Goal: Information Seeking & Learning: Compare options

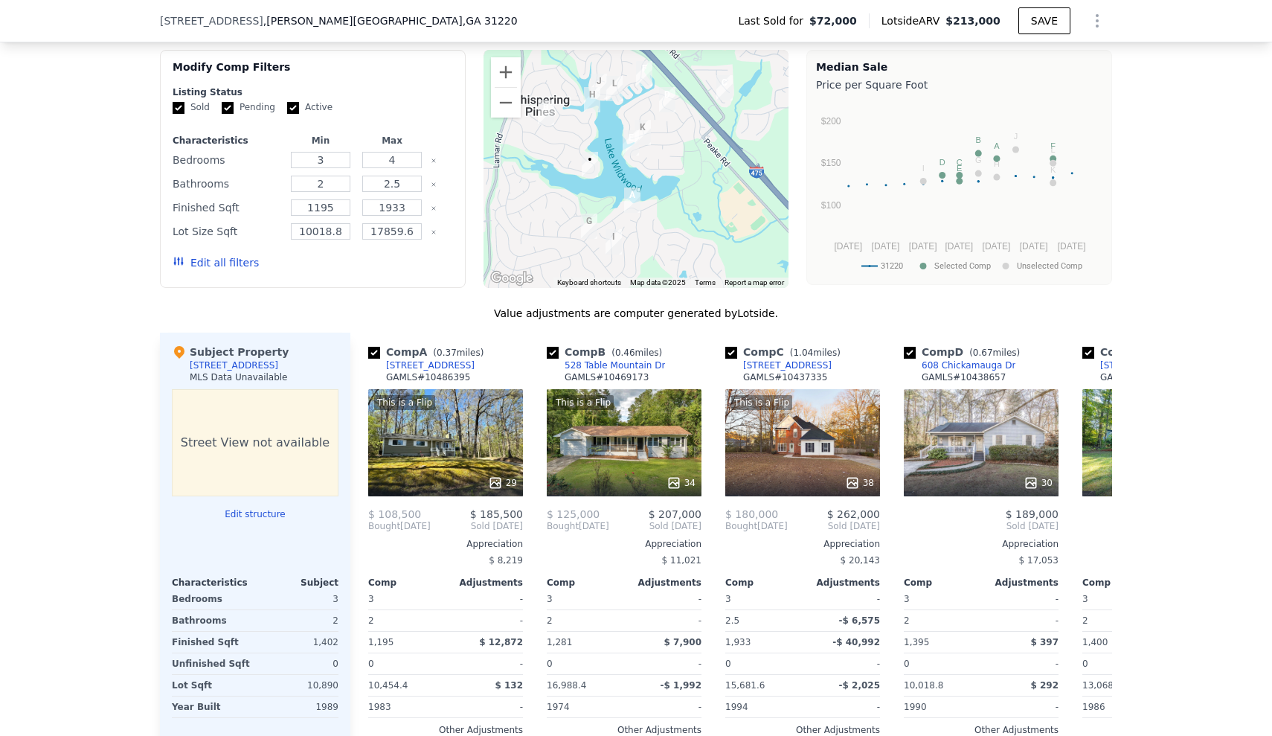
scroll to position [1250, 0]
click at [405, 161] on input "4" at bounding box center [391, 159] width 59 height 16
type input "3"
click at [413, 180] on input "2.5" at bounding box center [391, 183] width 59 height 16
type input "2"
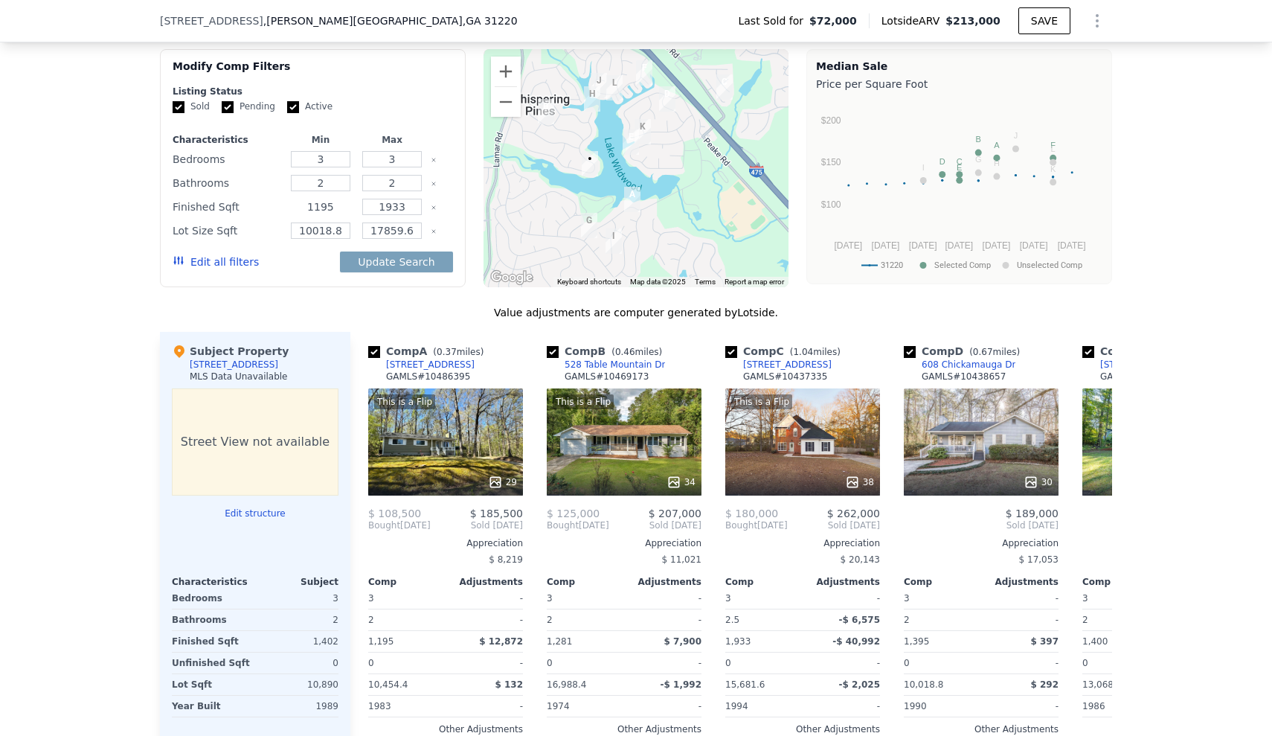
click at [334, 208] on input "1195" at bounding box center [320, 207] width 59 height 16
type input "1200"
click at [417, 210] on input "1933" at bounding box center [391, 207] width 59 height 16
type input "1"
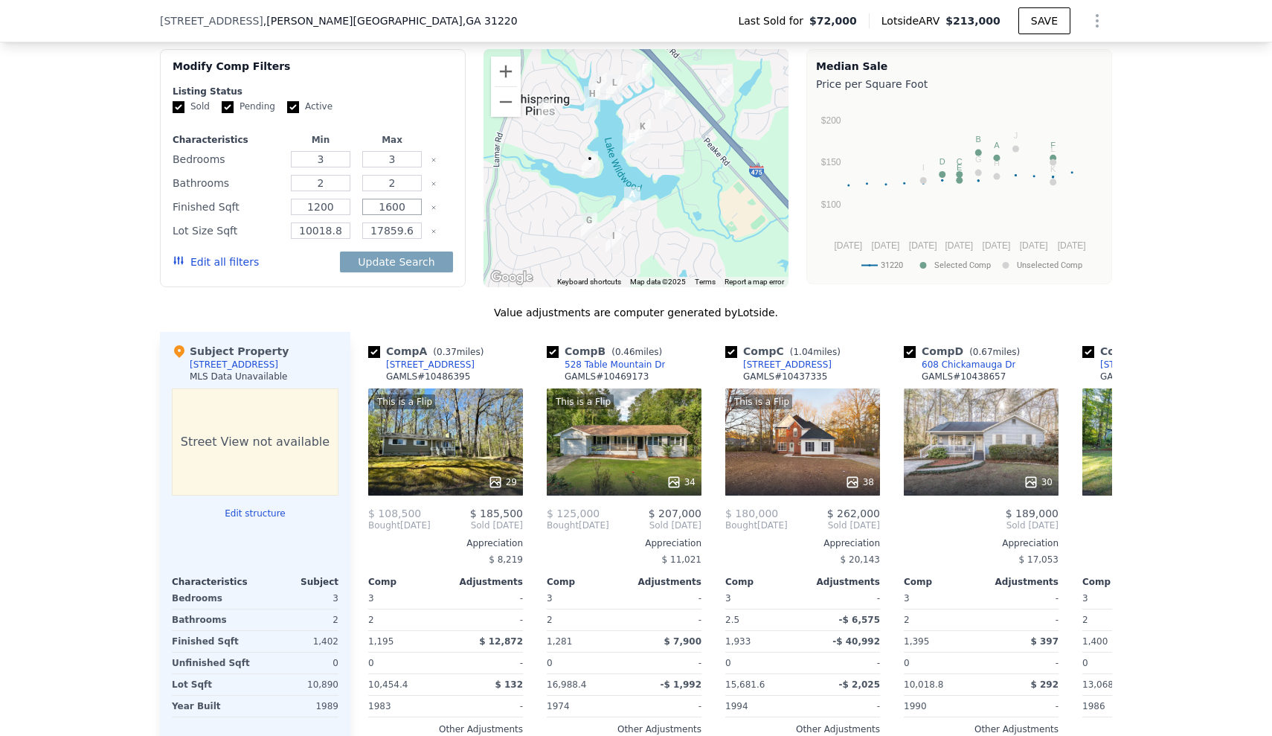
type input "1600"
click at [437, 228] on icon "Clear" at bounding box center [434, 231] width 6 height 6
click at [411, 254] on button "Update Search" at bounding box center [396, 261] width 112 height 21
checkbox input "false"
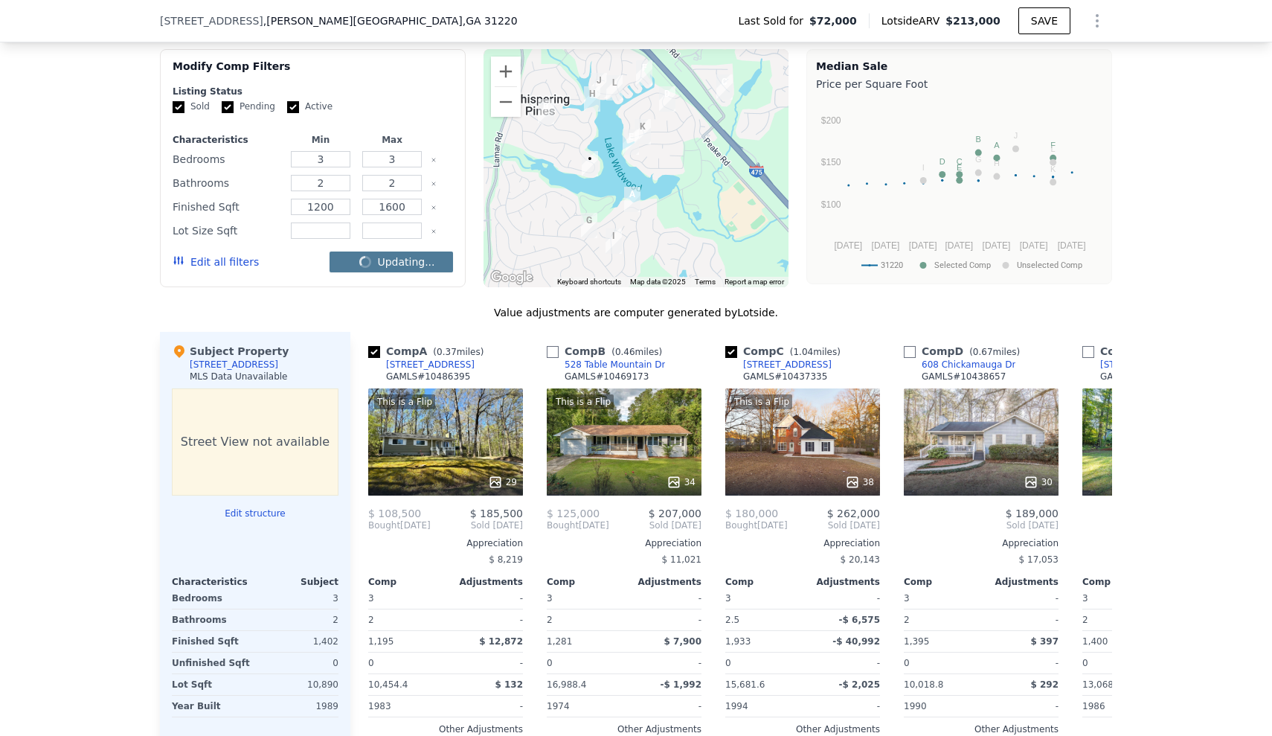
checkbox input "false"
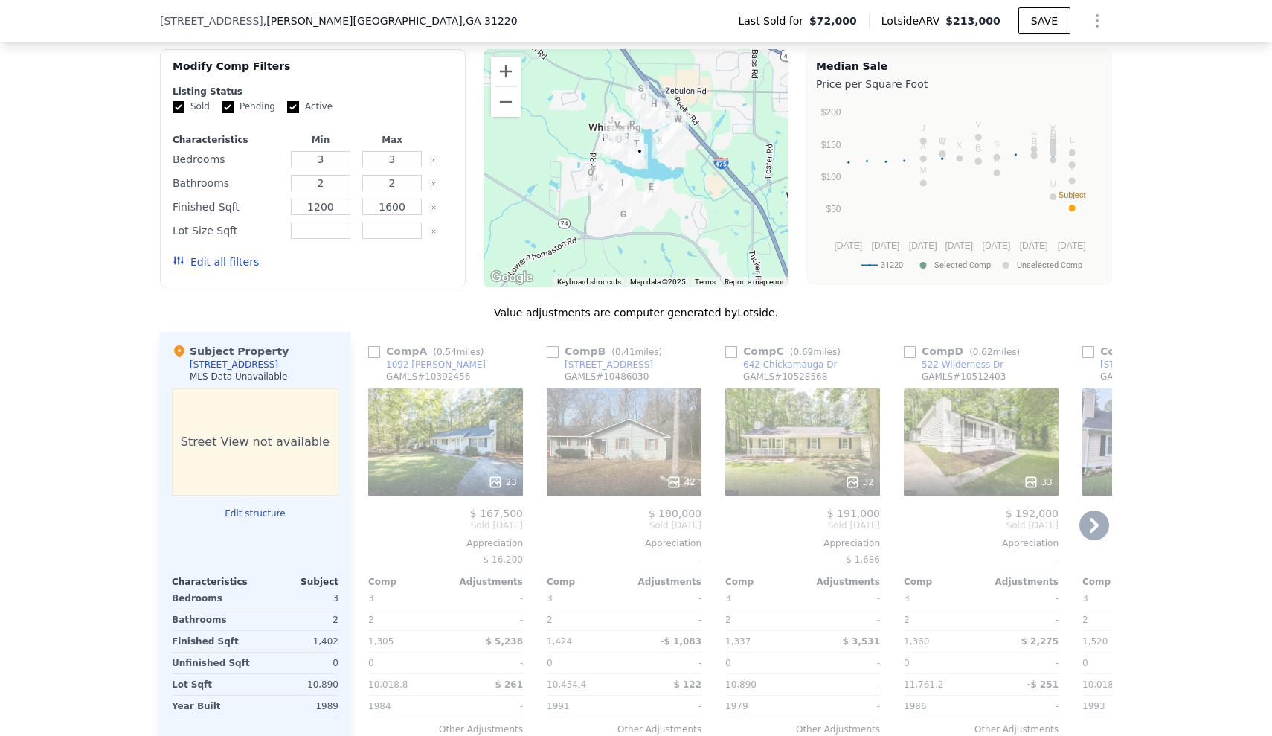
click at [555, 354] on input "checkbox" at bounding box center [553, 352] width 12 height 12
checkbox input "true"
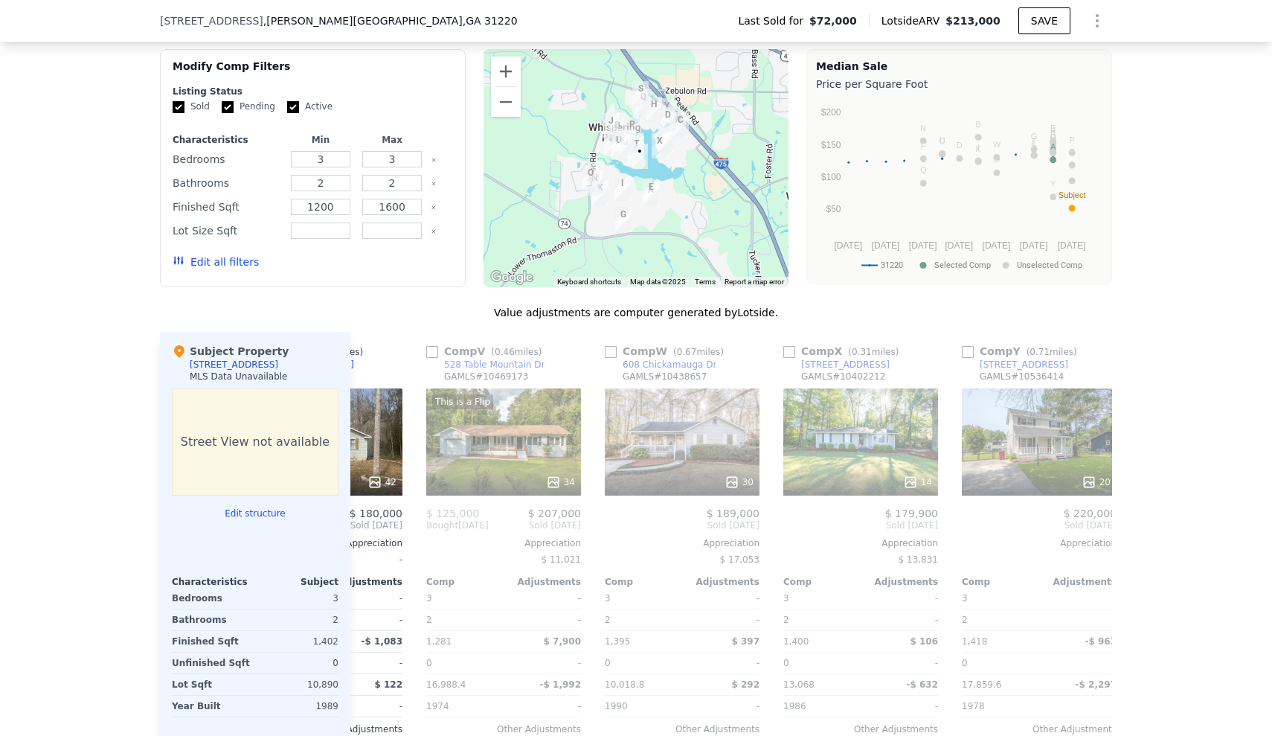
scroll to position [0, 122]
click at [434, 355] on input "checkbox" at bounding box center [431, 352] width 12 height 12
checkbox input "true"
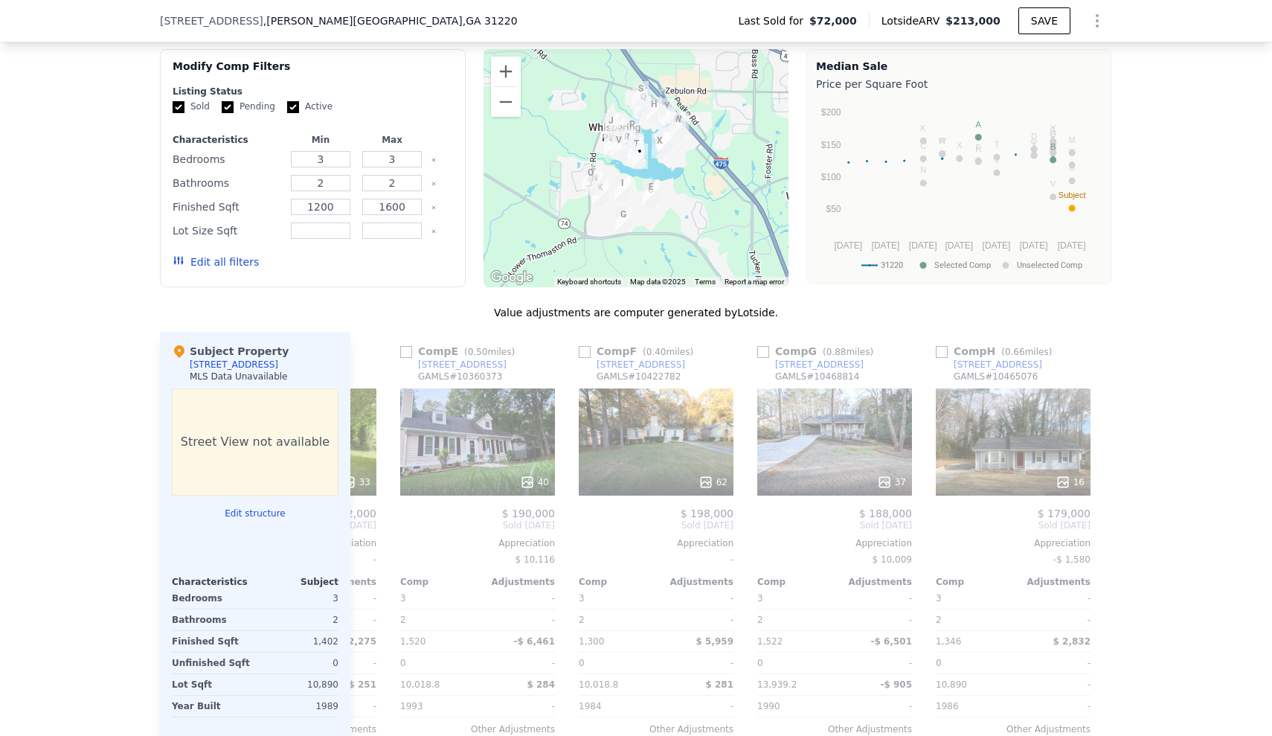
scroll to position [0, 876]
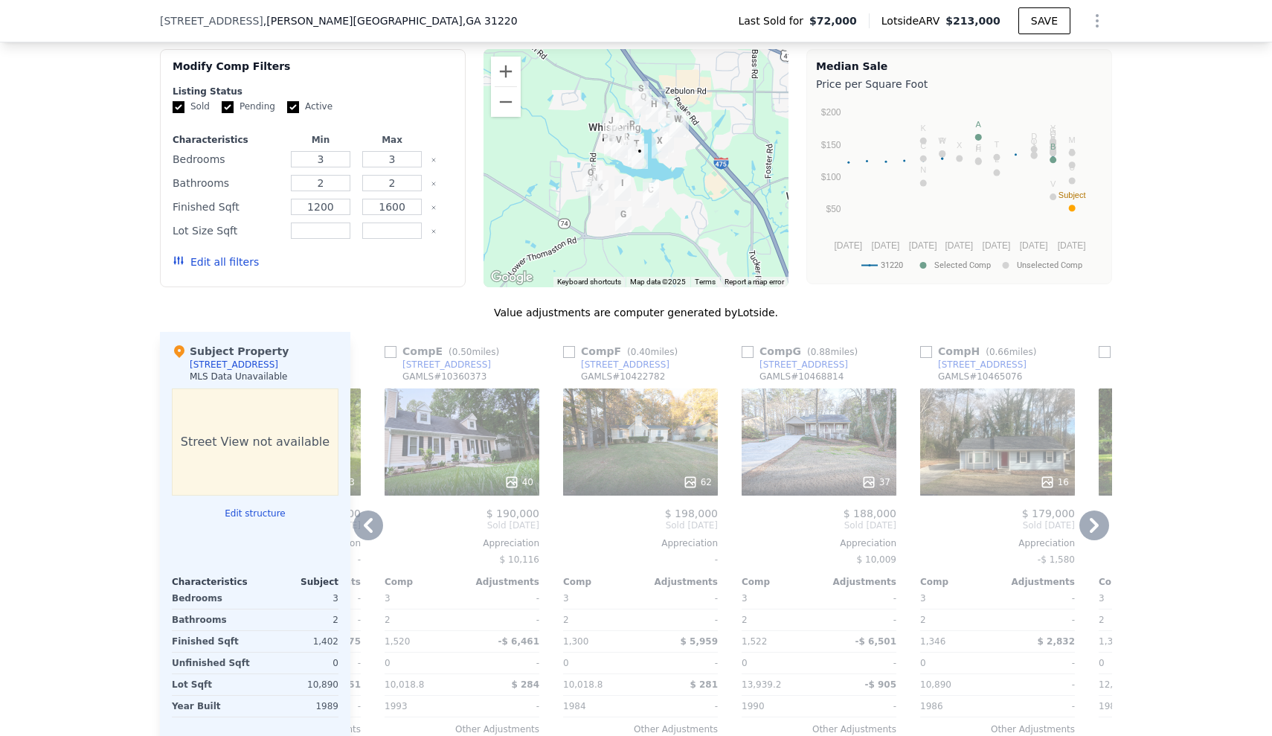
click at [571, 354] on input "checkbox" at bounding box center [569, 352] width 12 height 12
checkbox input "true"
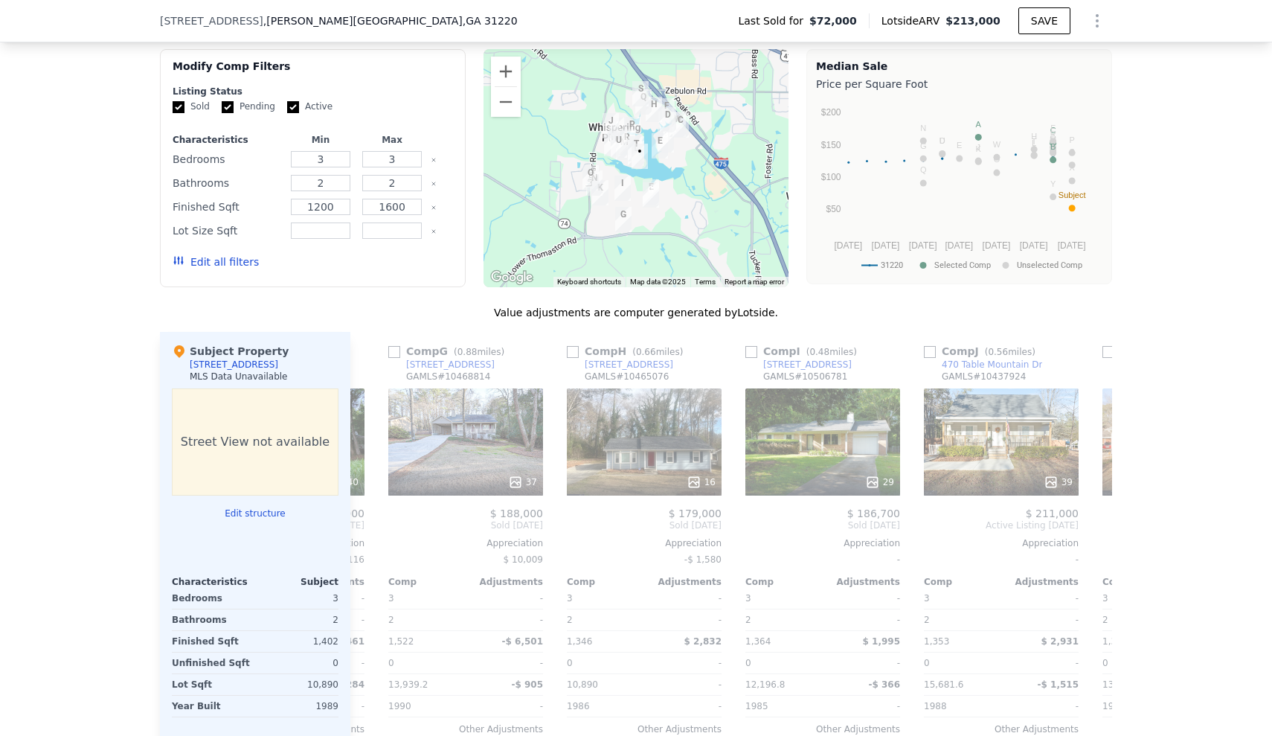
scroll to position [0, 1770]
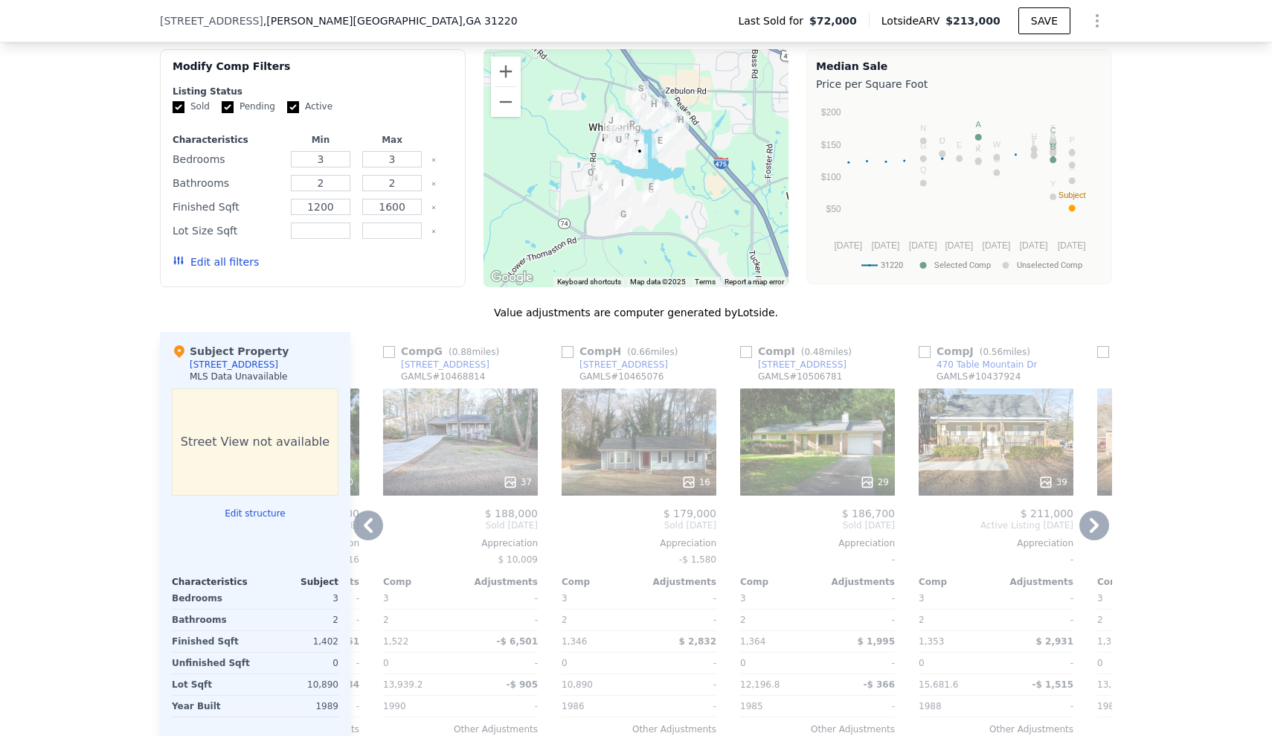
click at [750, 352] on input "checkbox" at bounding box center [746, 352] width 12 height 12
checkbox input "true"
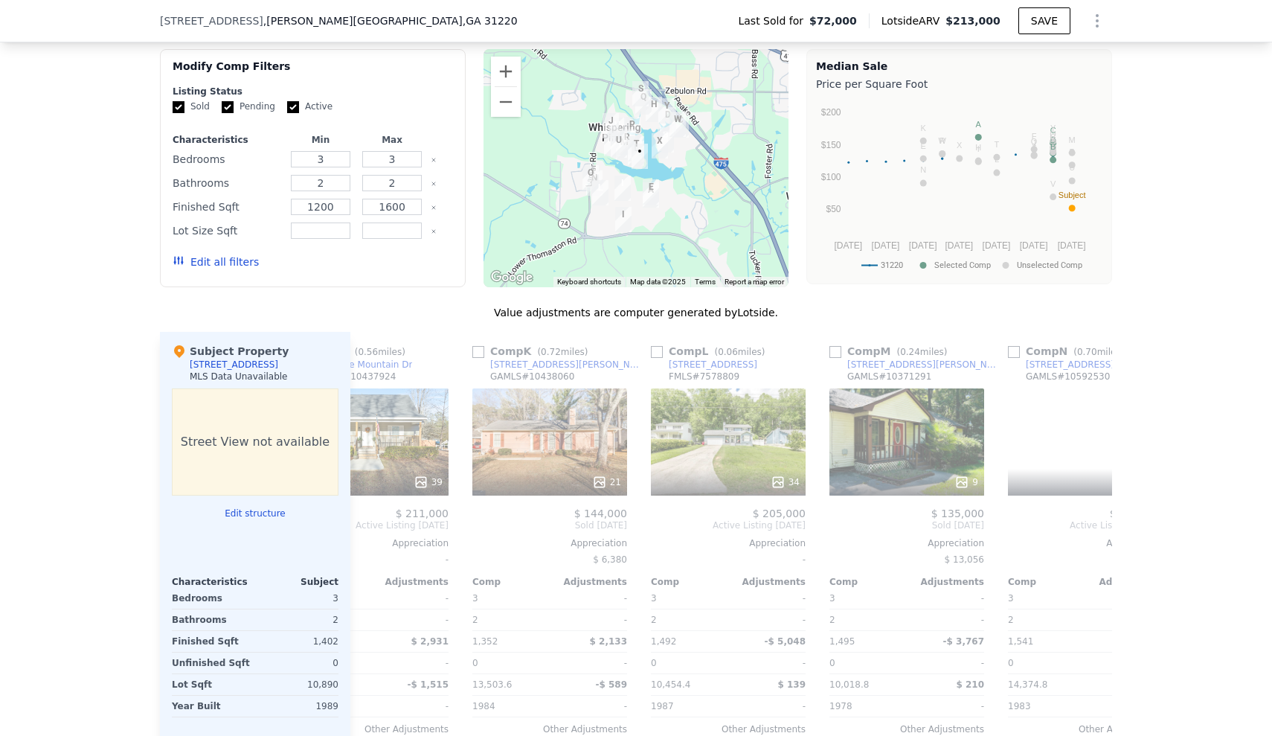
scroll to position [0, 1909]
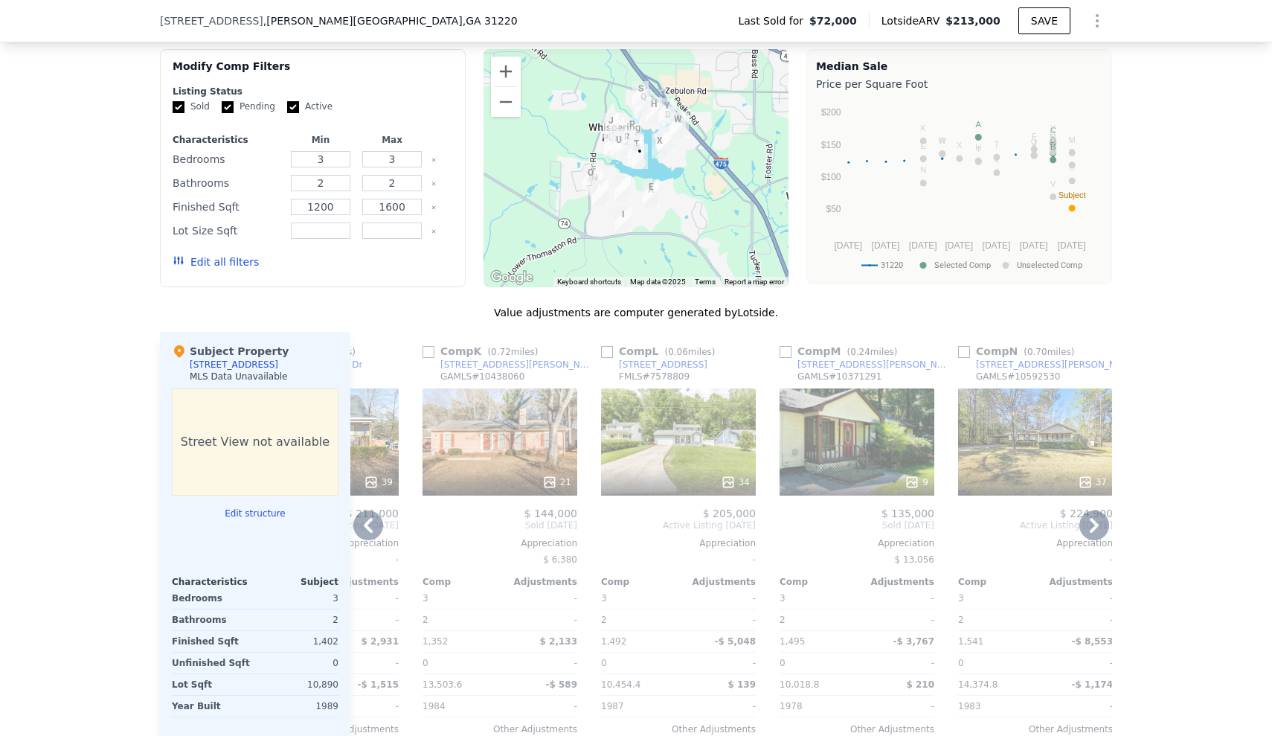
click at [610, 353] on input "checkbox" at bounding box center [607, 352] width 12 height 12
checkbox input "true"
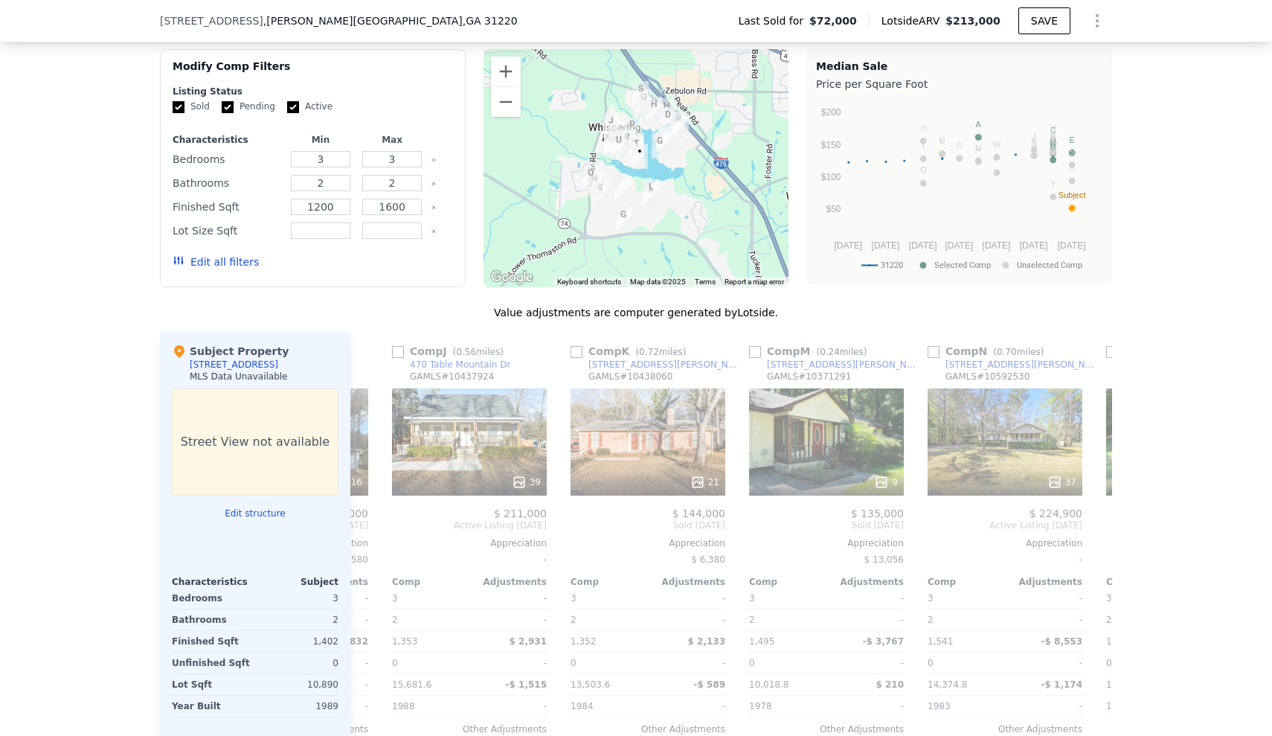
scroll to position [0, 2483]
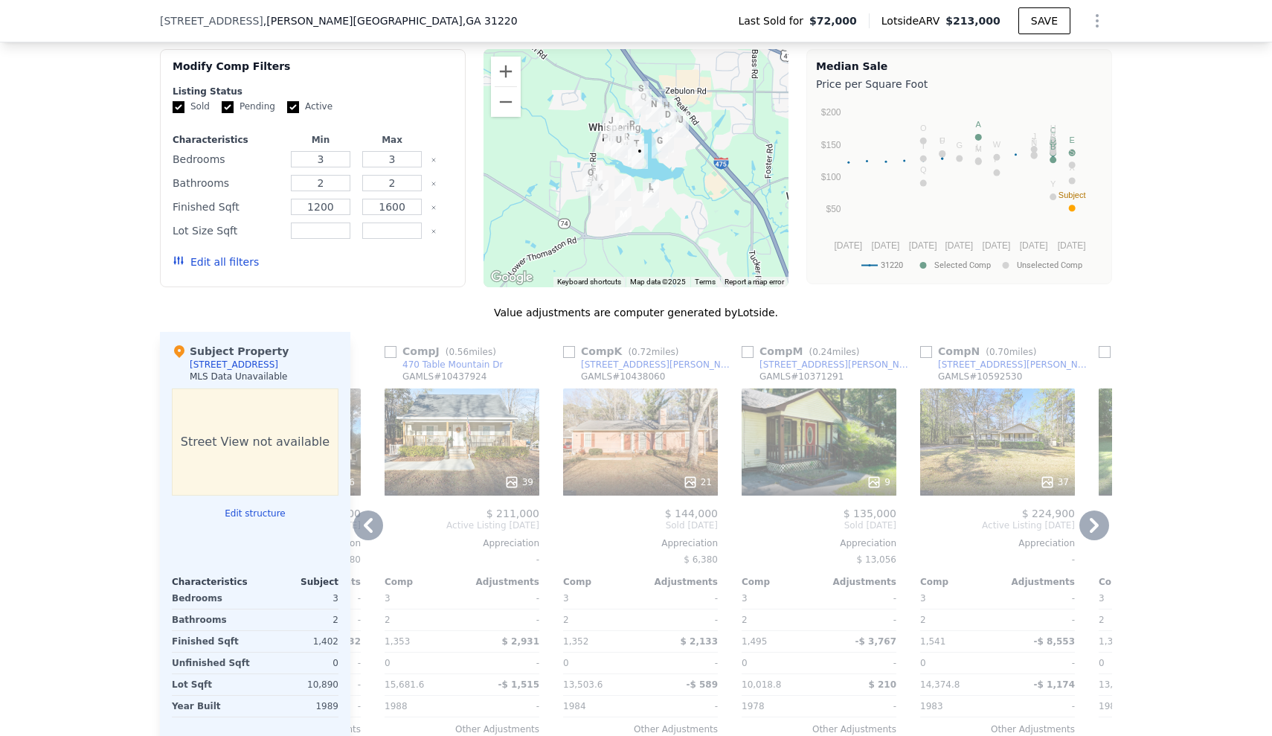
click at [751, 357] on input "checkbox" at bounding box center [748, 352] width 12 height 12
checkbox input "true"
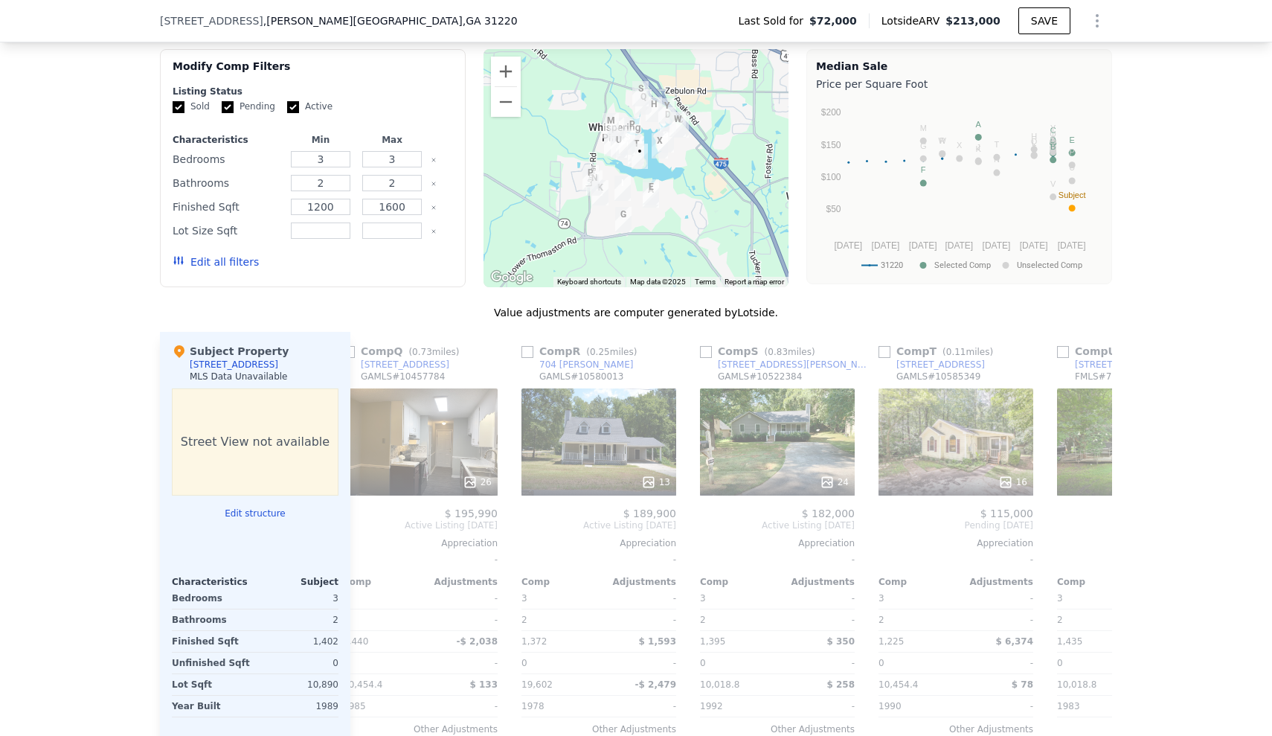
scroll to position [0, 3067]
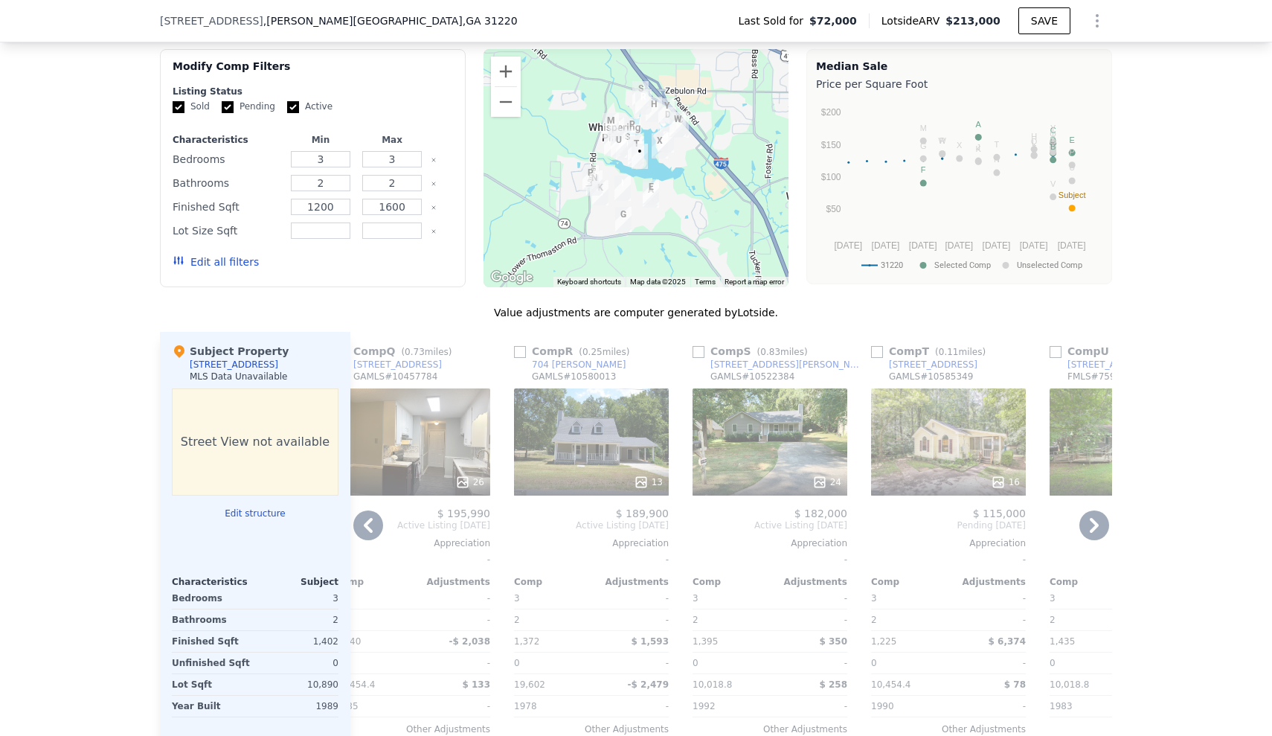
click at [518, 353] on input "checkbox" at bounding box center [520, 352] width 12 height 12
checkbox input "true"
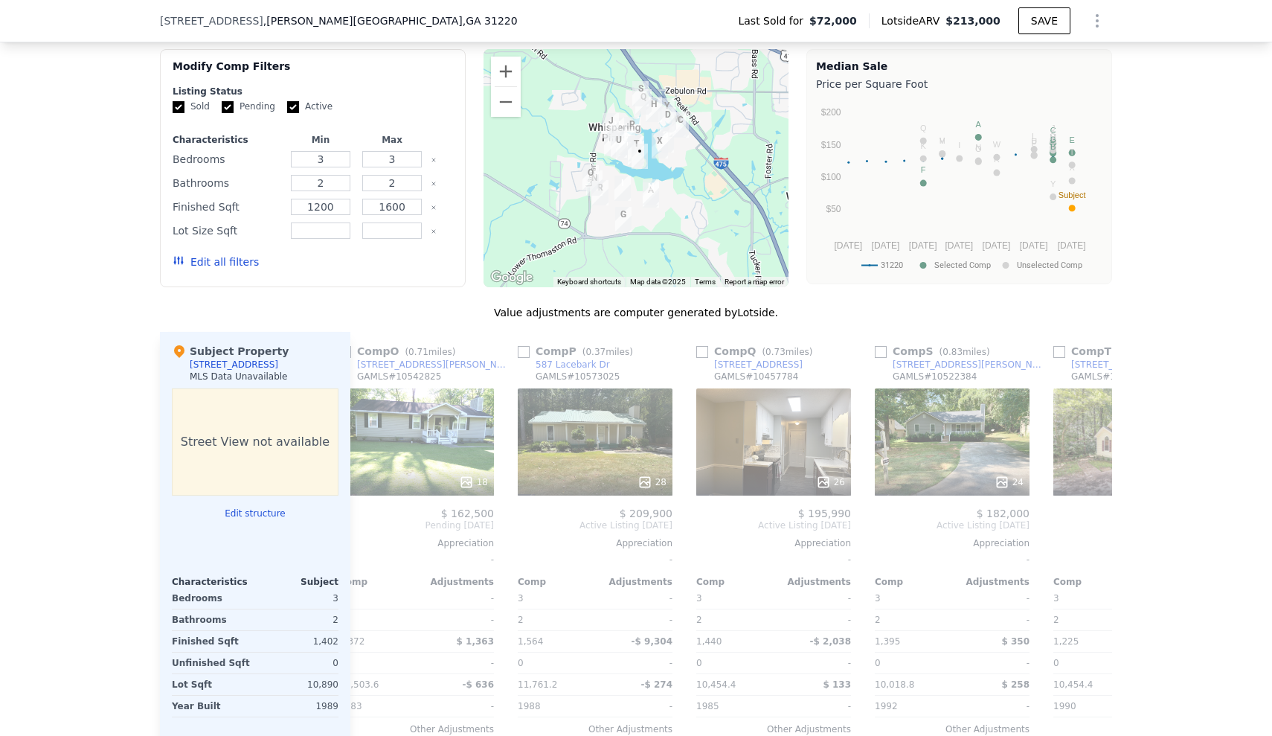
scroll to position [0, 3423]
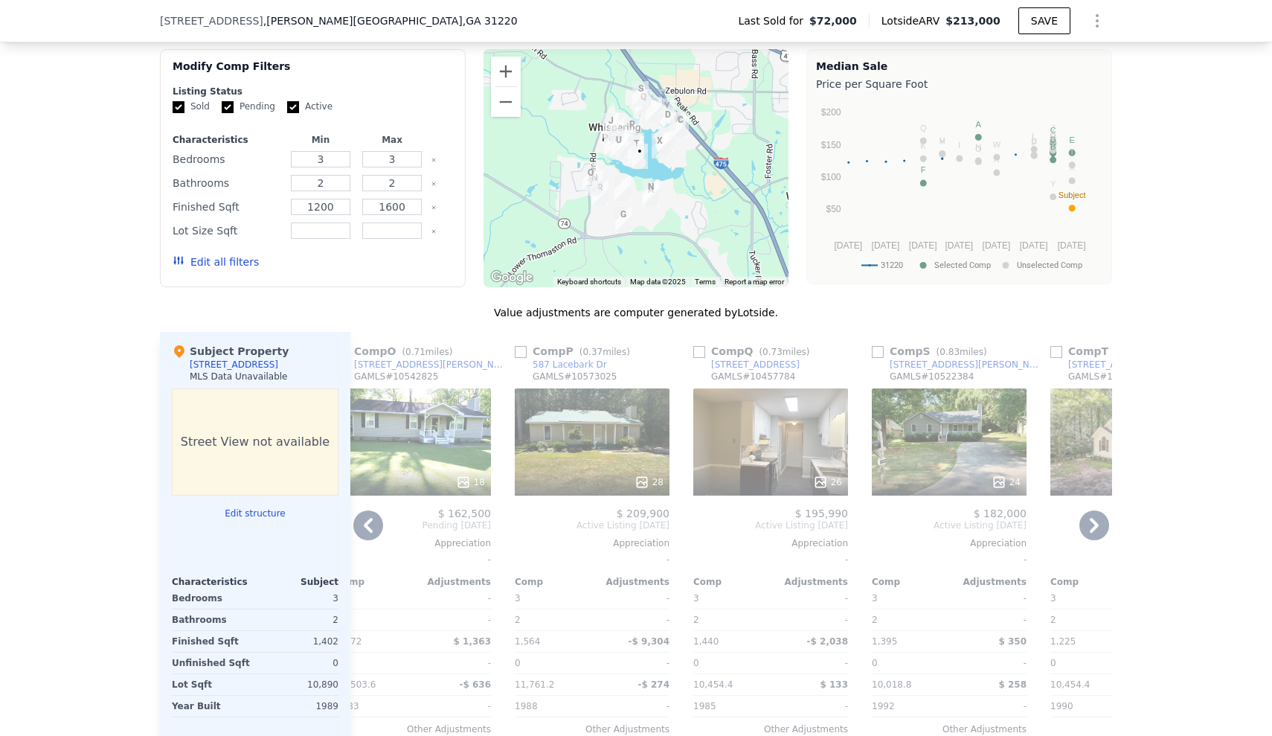
click at [521, 350] on input "checkbox" at bounding box center [521, 352] width 12 height 12
checkbox input "true"
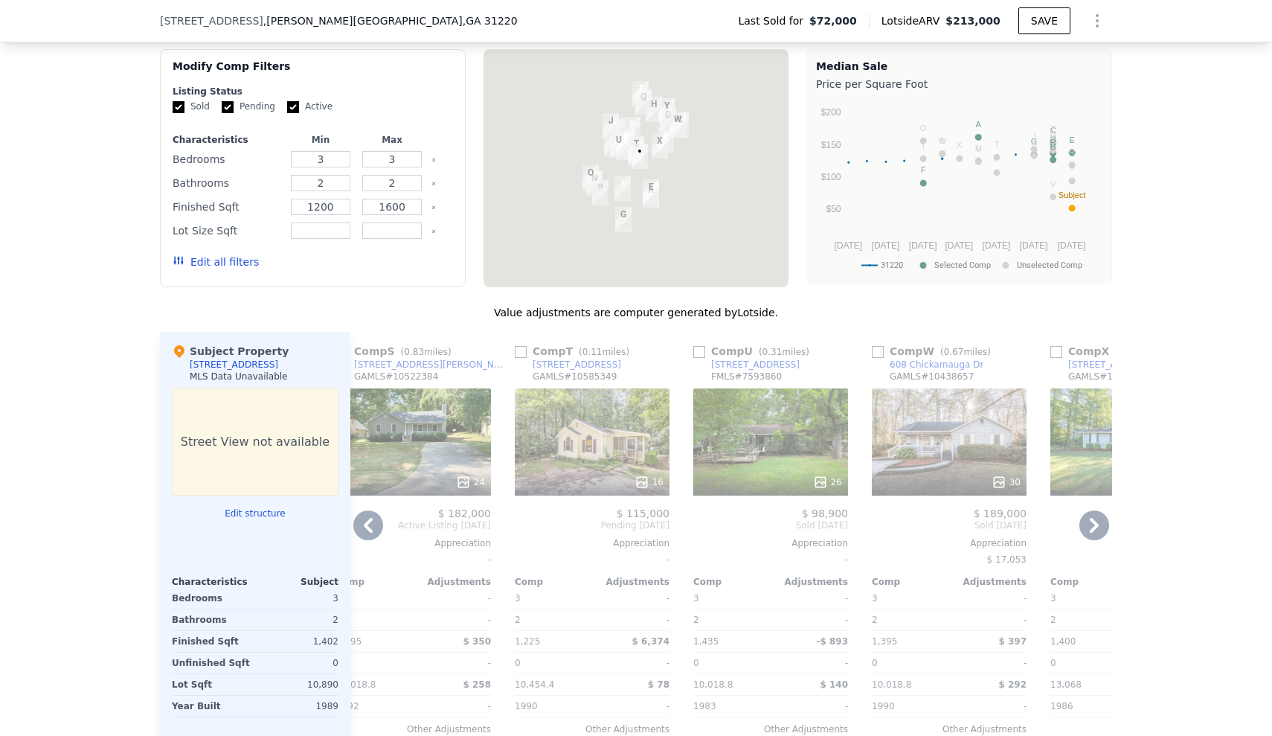
click at [519, 350] on input "checkbox" at bounding box center [521, 352] width 12 height 12
checkbox input "true"
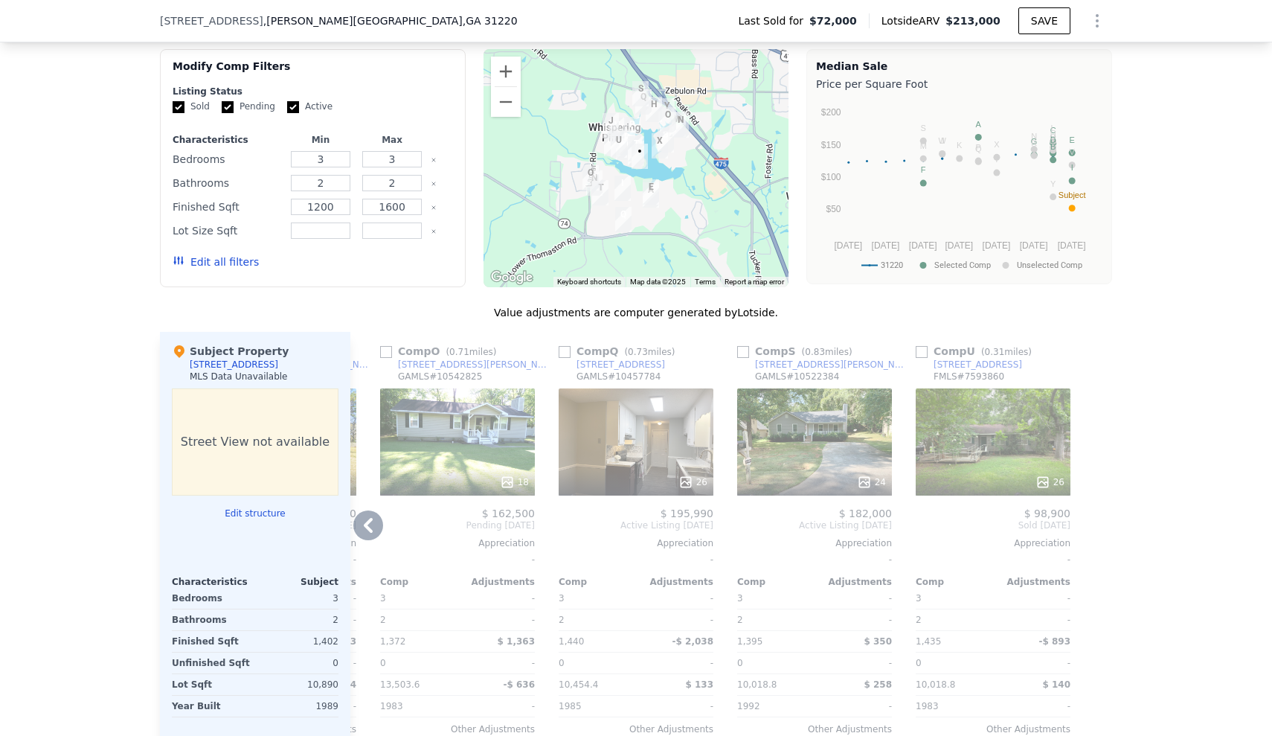
scroll to position [0, 0]
click at [918, 352] on input "checkbox" at bounding box center [922, 352] width 12 height 12
checkbox input "true"
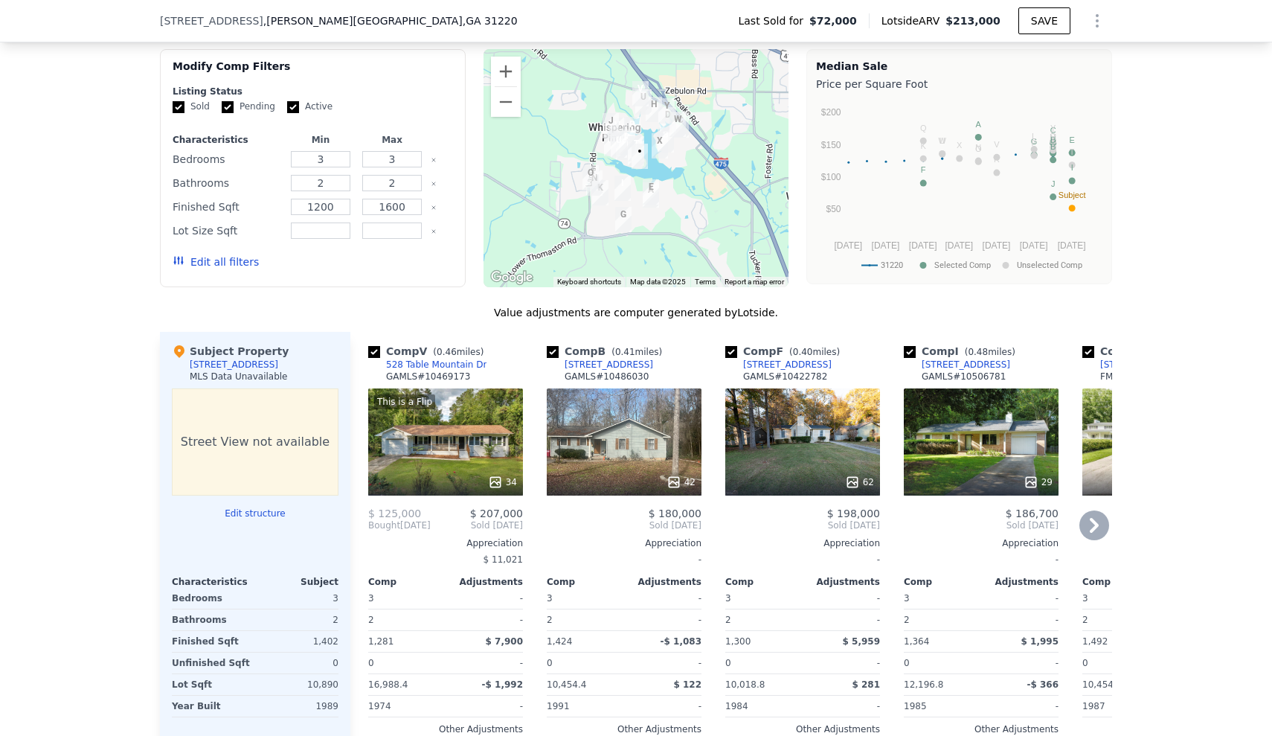
click at [375, 350] on input "checkbox" at bounding box center [374, 352] width 12 height 12
checkbox input "false"
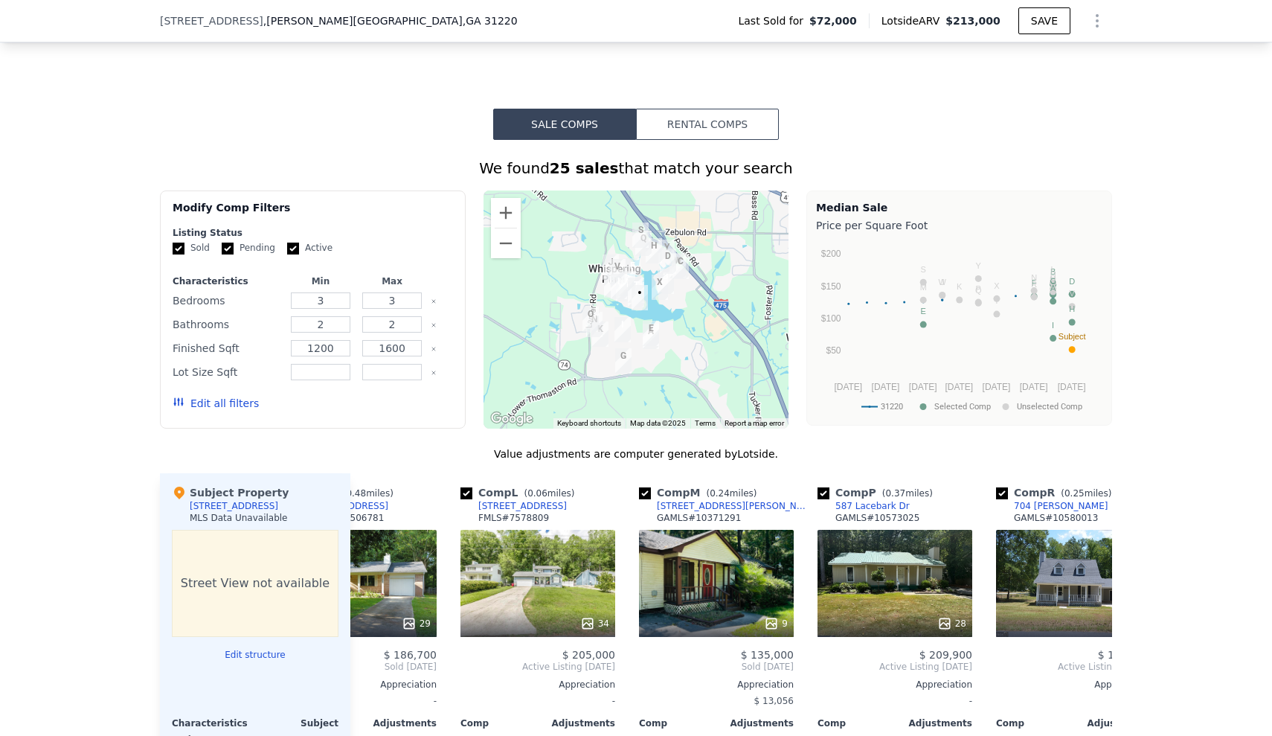
scroll to position [1107, 0]
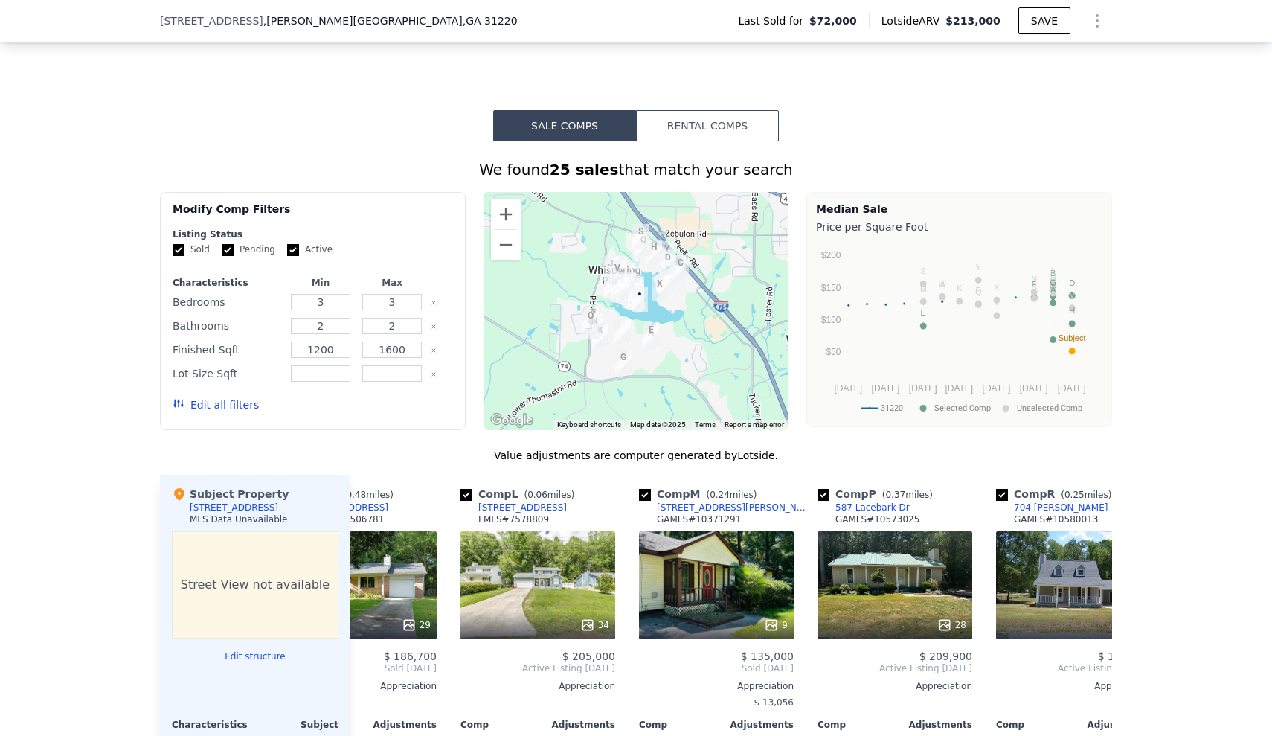
click at [290, 249] on input "Active" at bounding box center [293, 250] width 12 height 12
checkbox input "false"
click at [376, 400] on button "Update Search" at bounding box center [396, 404] width 112 height 21
checkbox input "false"
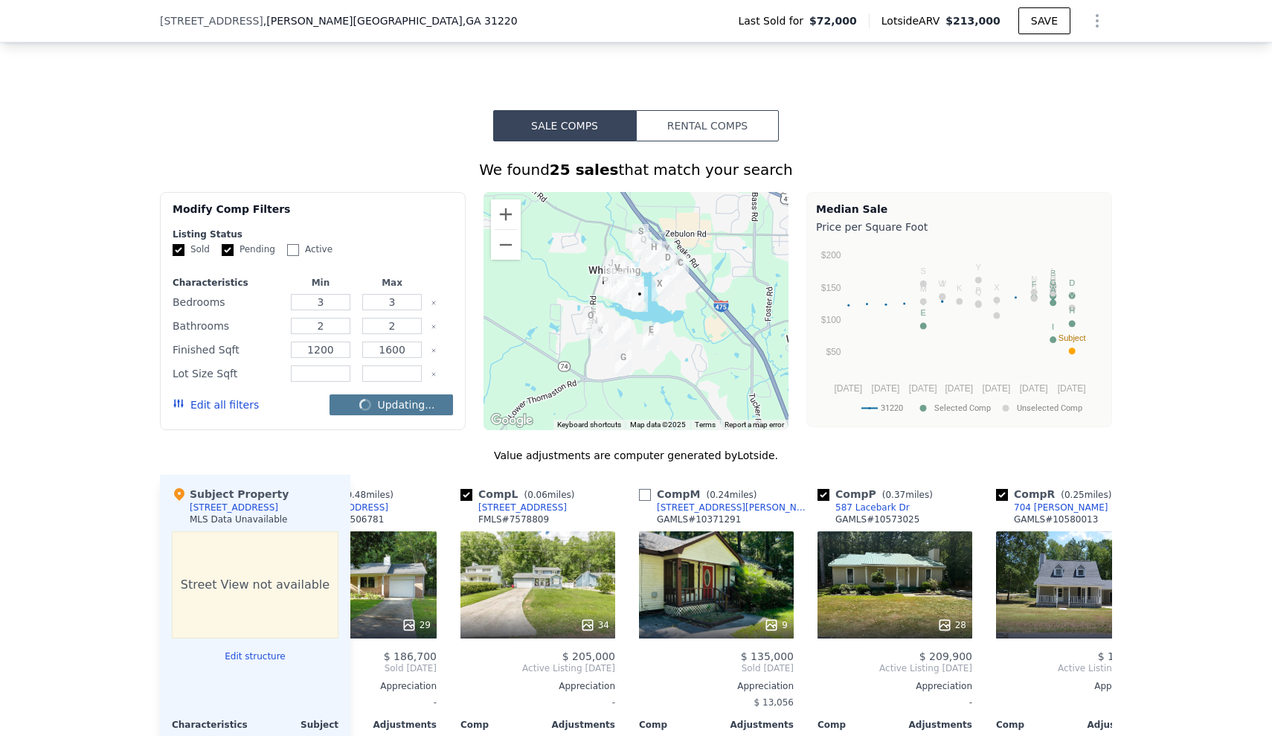
checkbox input "false"
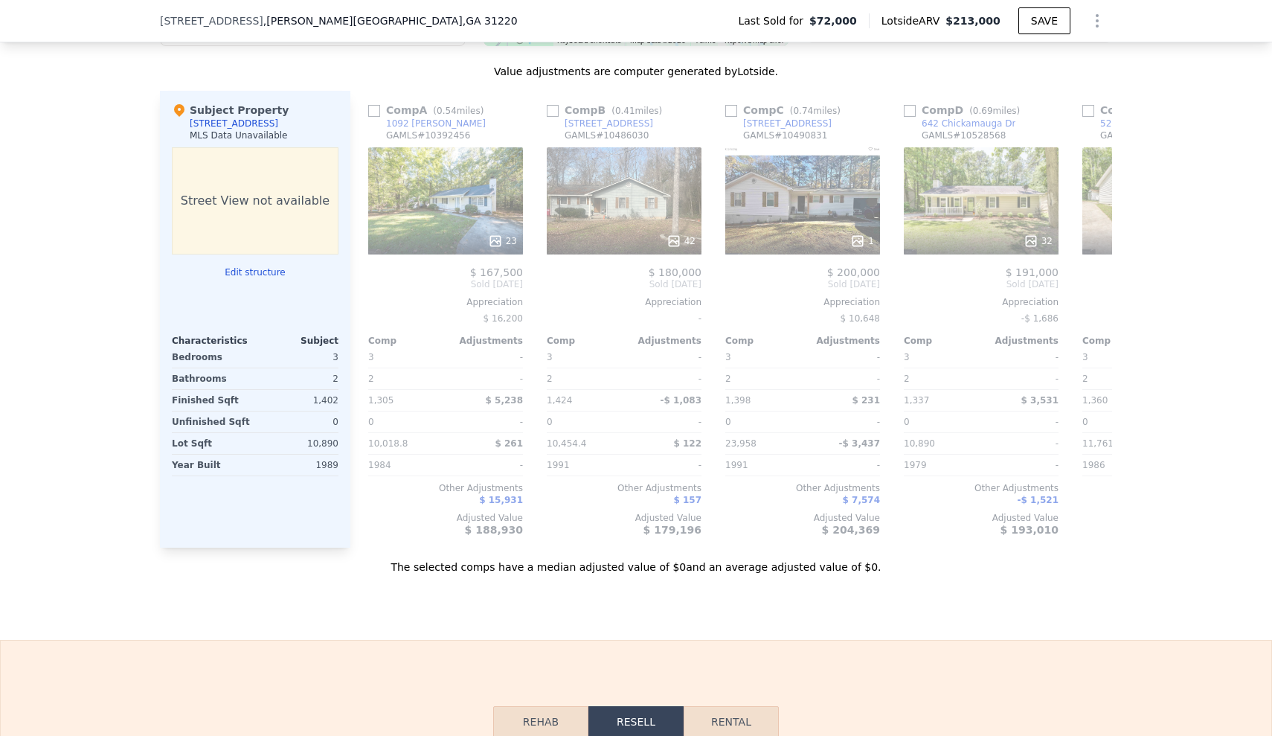
scroll to position [0, -5]
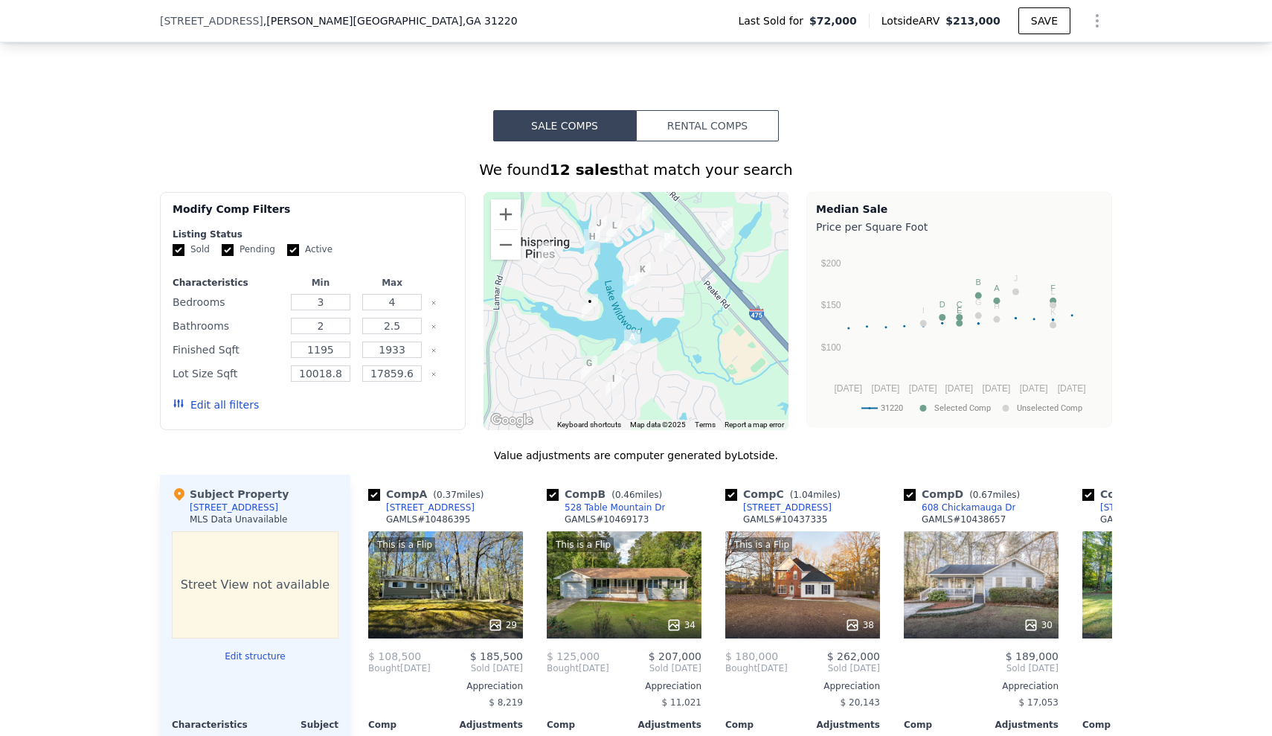
scroll to position [1115, 0]
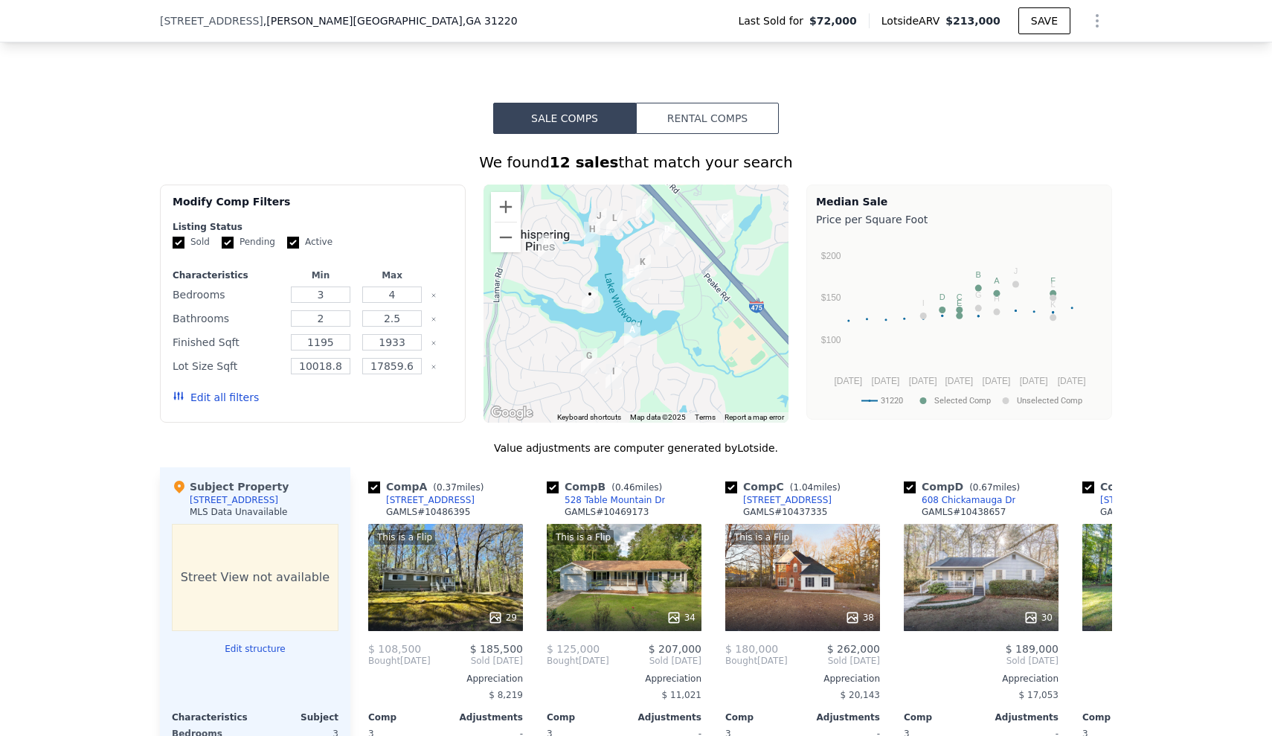
click at [291, 241] on input "Active" at bounding box center [293, 243] width 12 height 12
checkbox input "false"
click at [402, 293] on input "4" at bounding box center [391, 294] width 59 height 16
type input "3"
click at [409, 316] on input "2.5" at bounding box center [391, 318] width 59 height 16
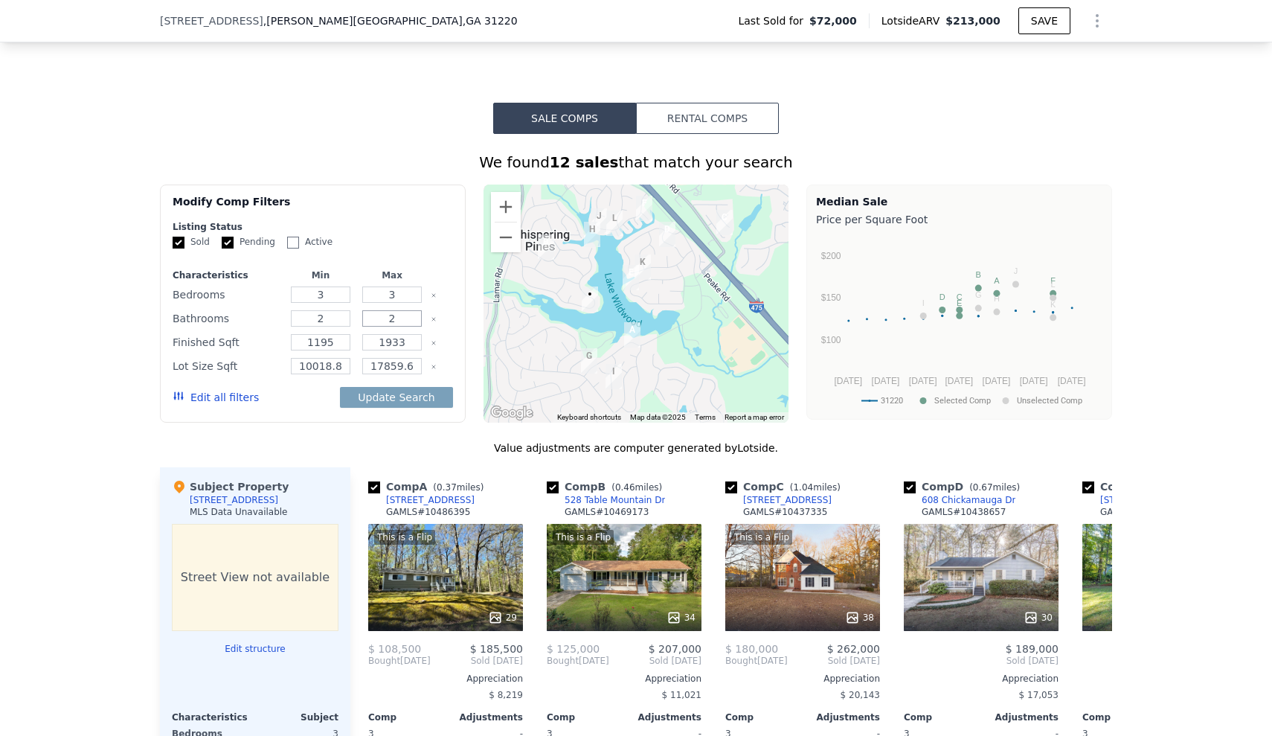
type input "2"
click at [341, 342] on input "1195" at bounding box center [320, 342] width 59 height 16
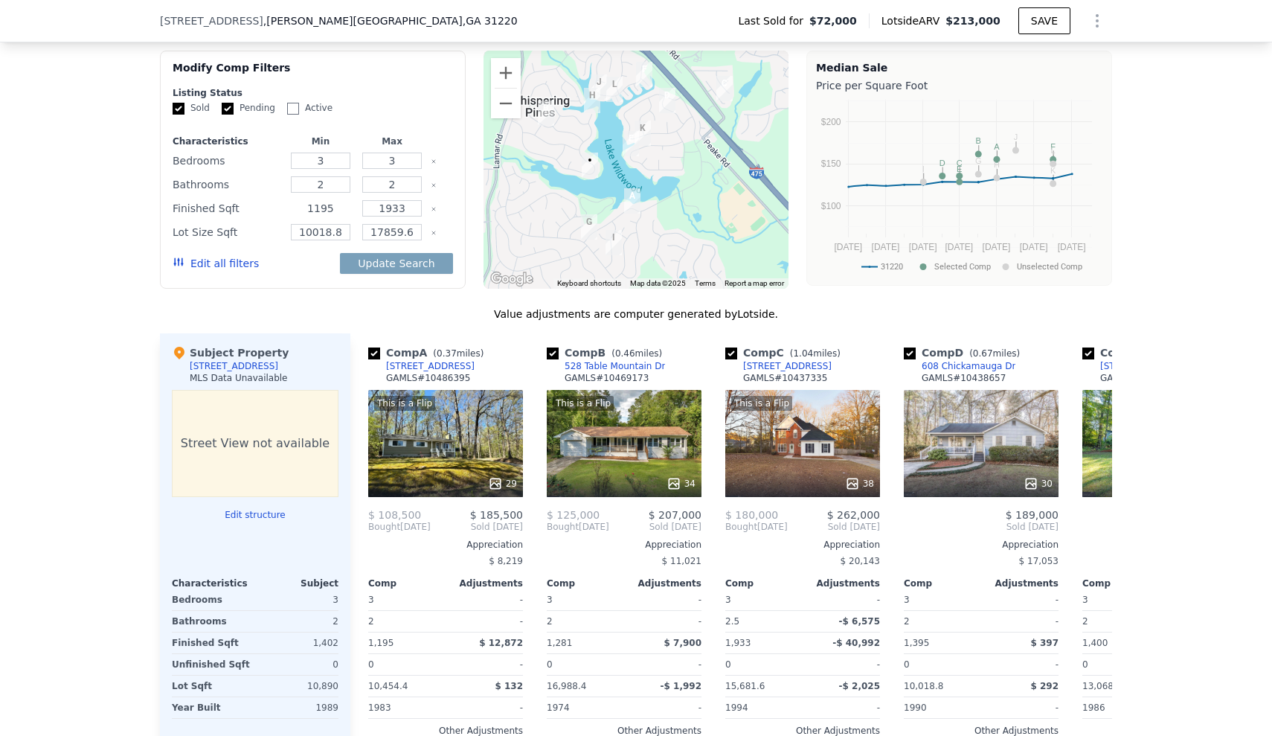
scroll to position [1253, 0]
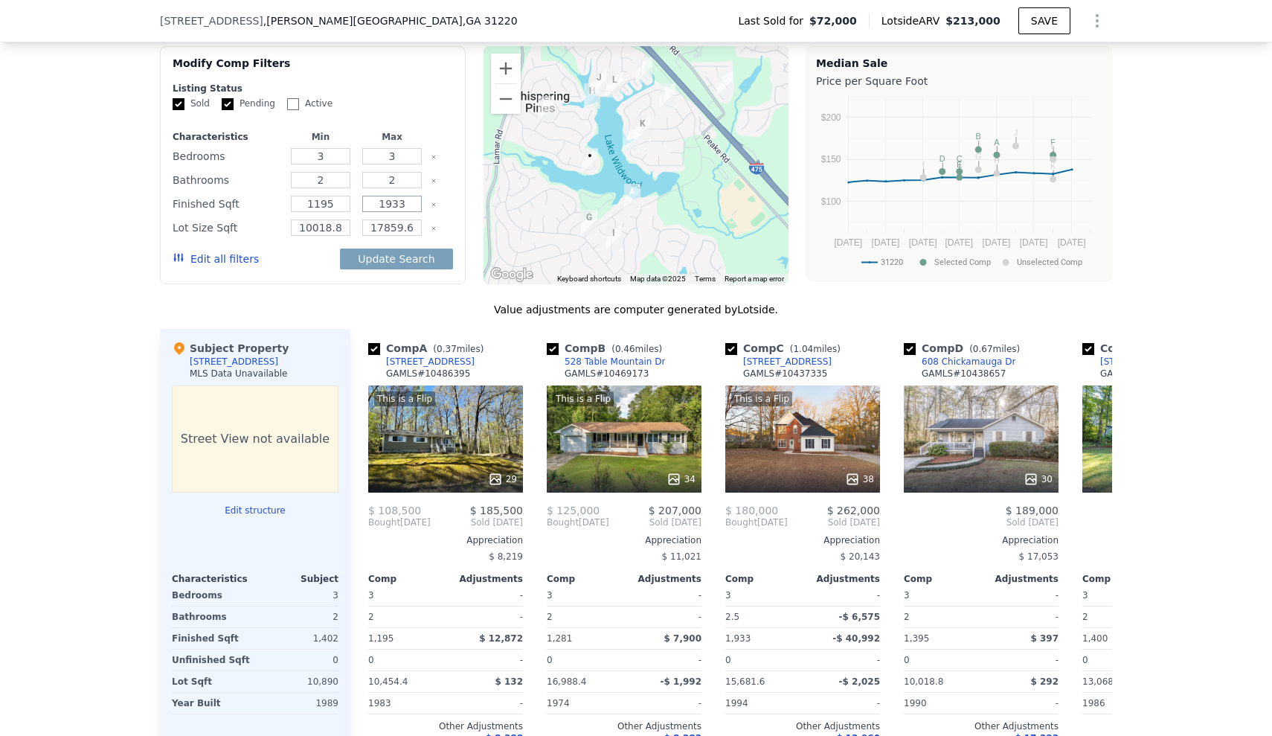
click at [419, 205] on input "1933" at bounding box center [391, 204] width 59 height 16
type input "1"
type input "1600"
click at [433, 228] on icon "Clear" at bounding box center [433, 228] width 3 height 3
click at [407, 256] on button "Update Search" at bounding box center [396, 258] width 112 height 21
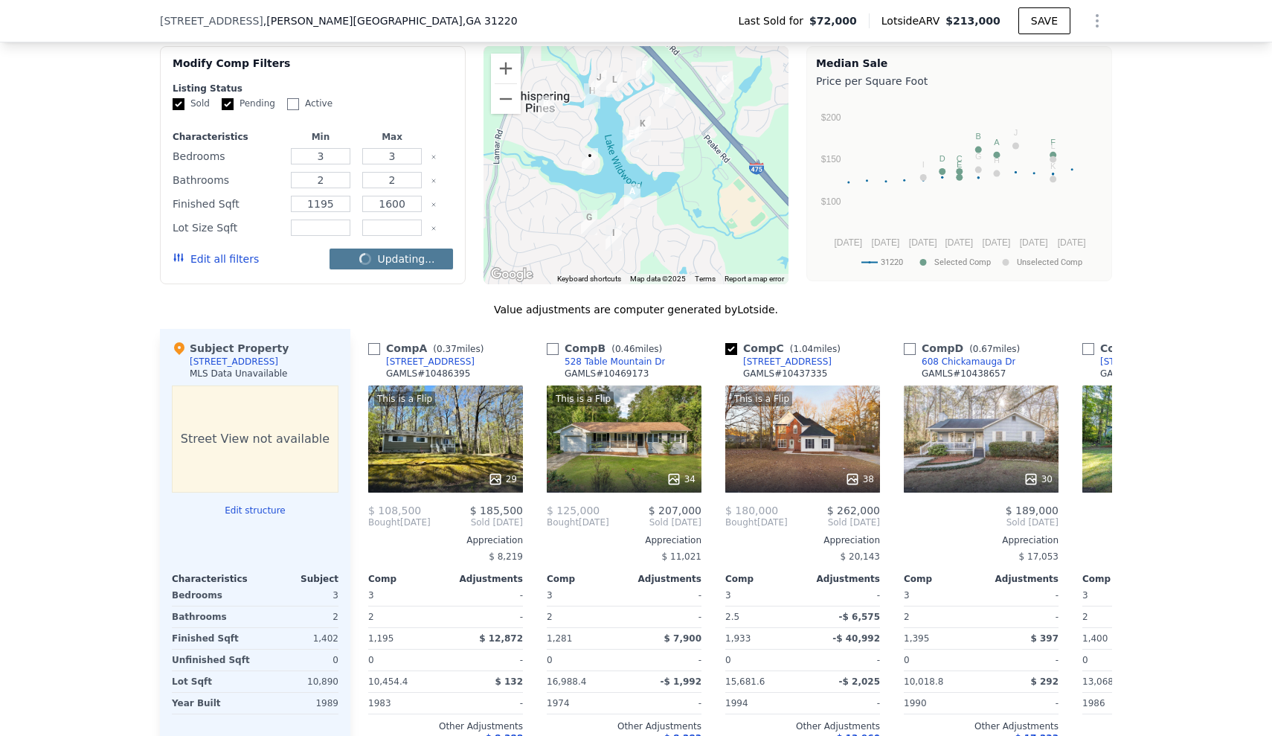
checkbox input "false"
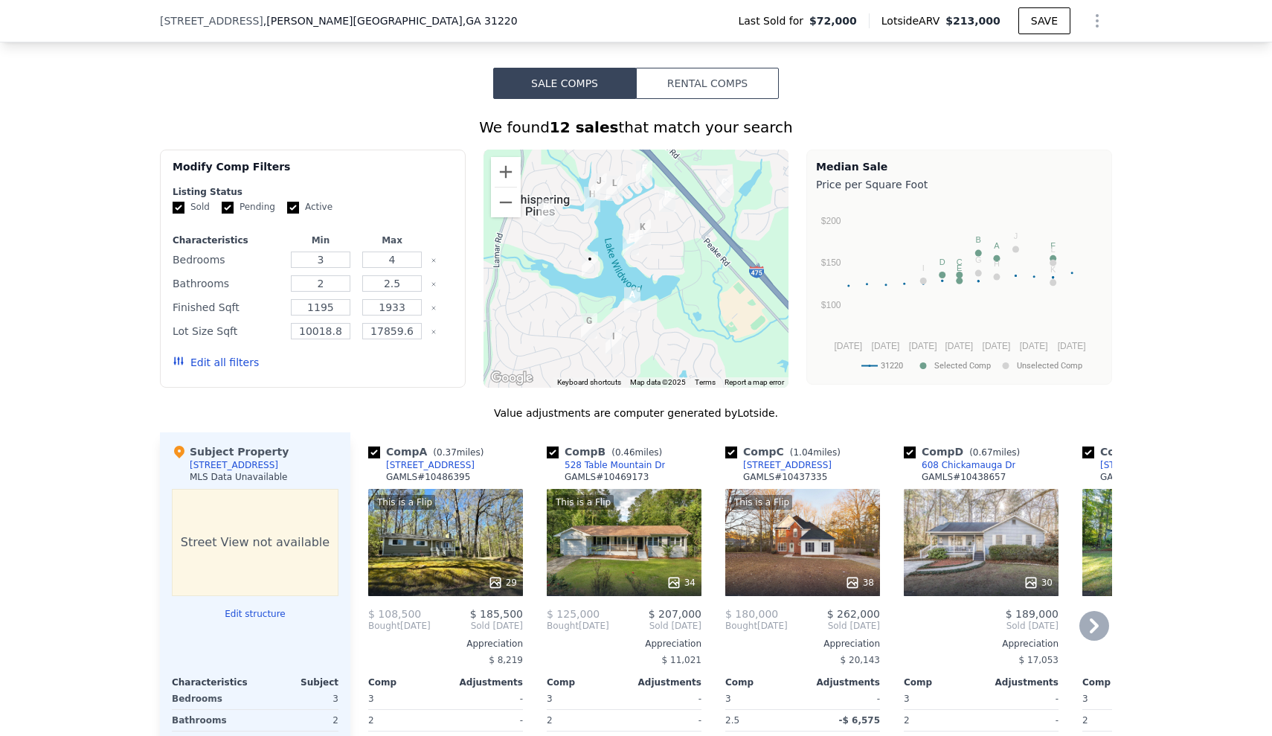
scroll to position [1145, 0]
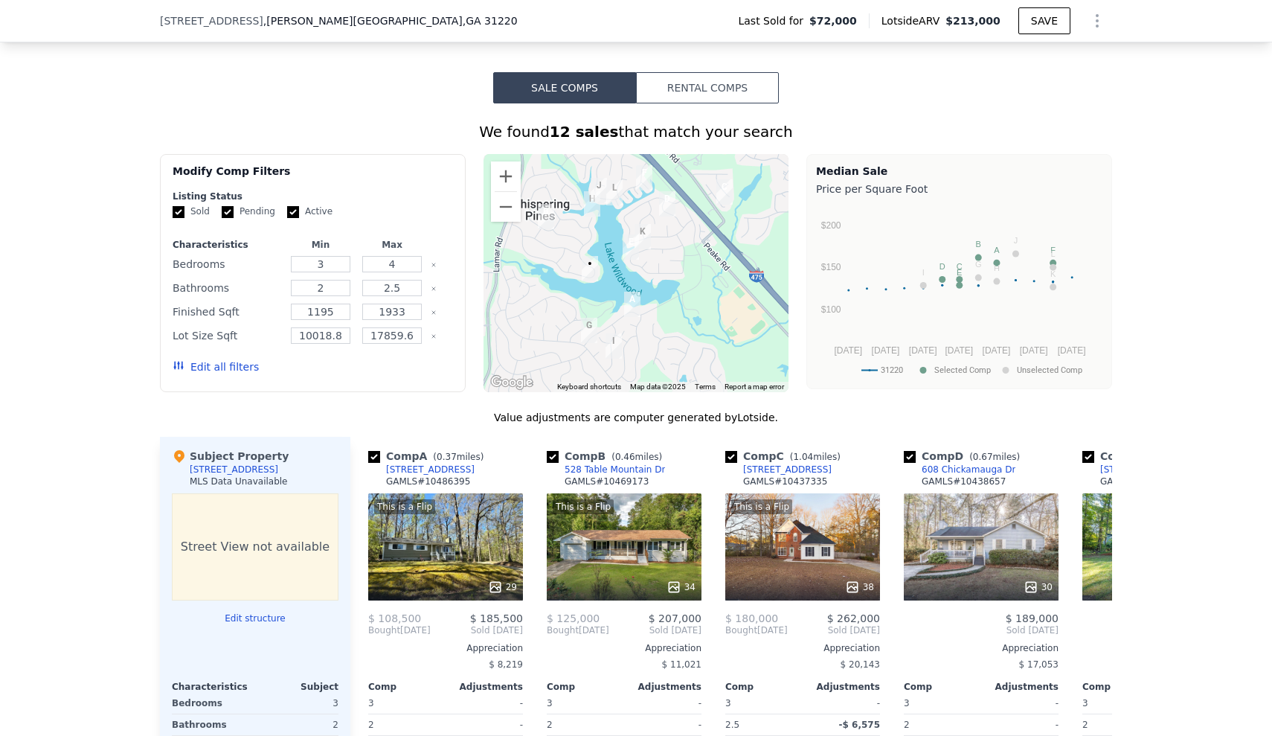
click at [290, 210] on input "Active" at bounding box center [293, 212] width 12 height 12
checkbox input "false"
click at [399, 266] on input "4" at bounding box center [391, 264] width 59 height 16
type input "3"
click at [408, 286] on input "2.5" at bounding box center [391, 288] width 59 height 16
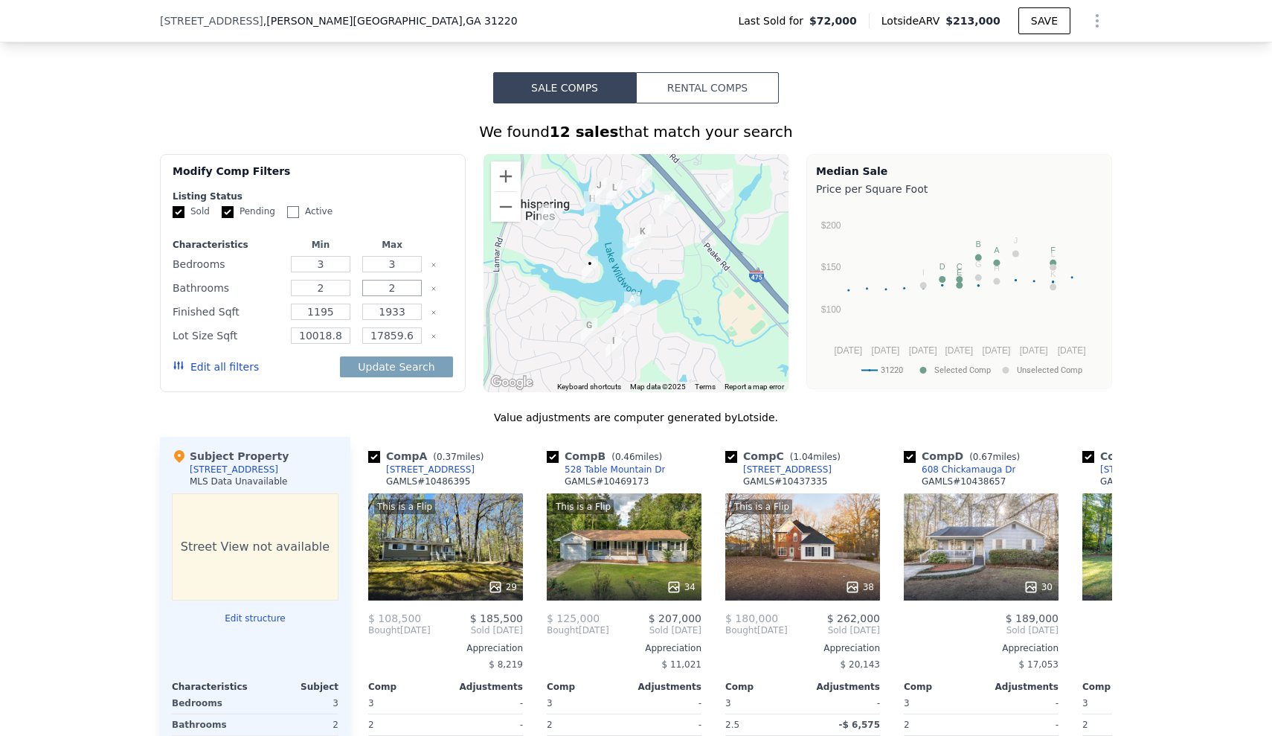
type input "2"
click at [413, 315] on input "1933" at bounding box center [391, 311] width 59 height 16
type input "1600"
click at [432, 333] on icon "Clear" at bounding box center [434, 336] width 6 height 6
click at [402, 366] on button "Update Search" at bounding box center [396, 366] width 112 height 21
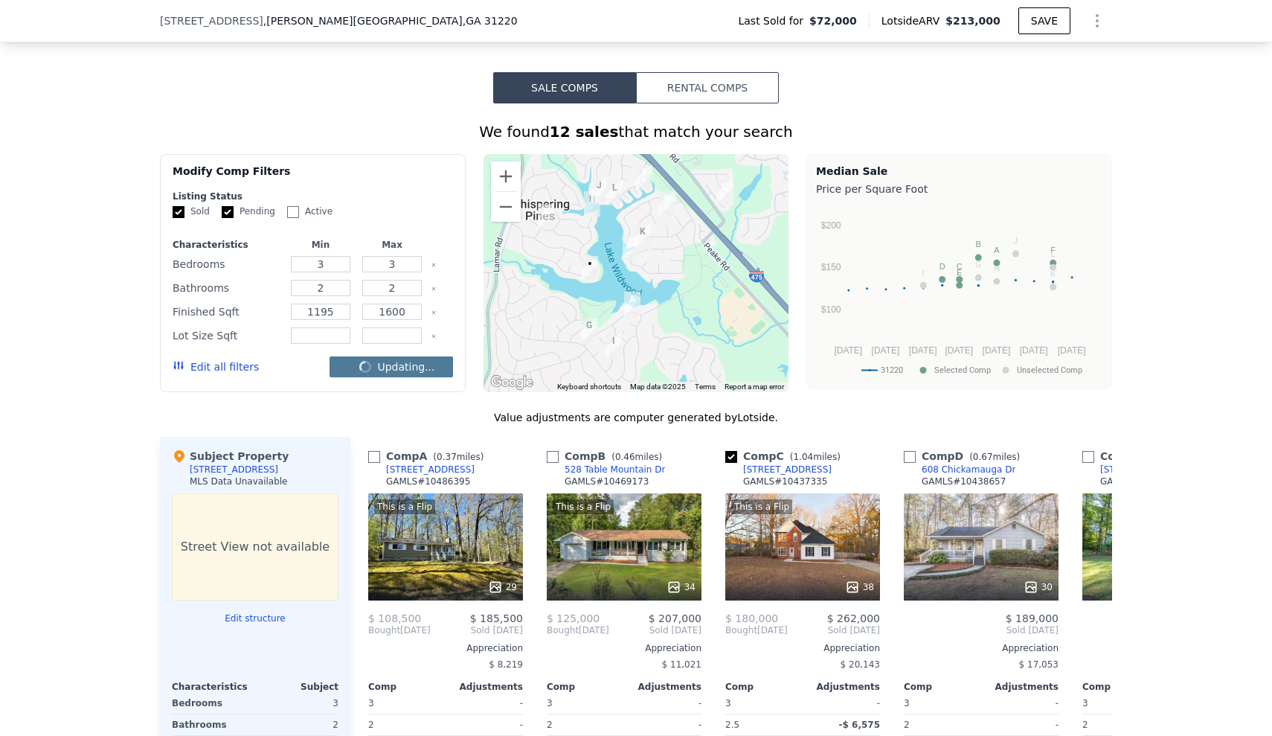
checkbox input "false"
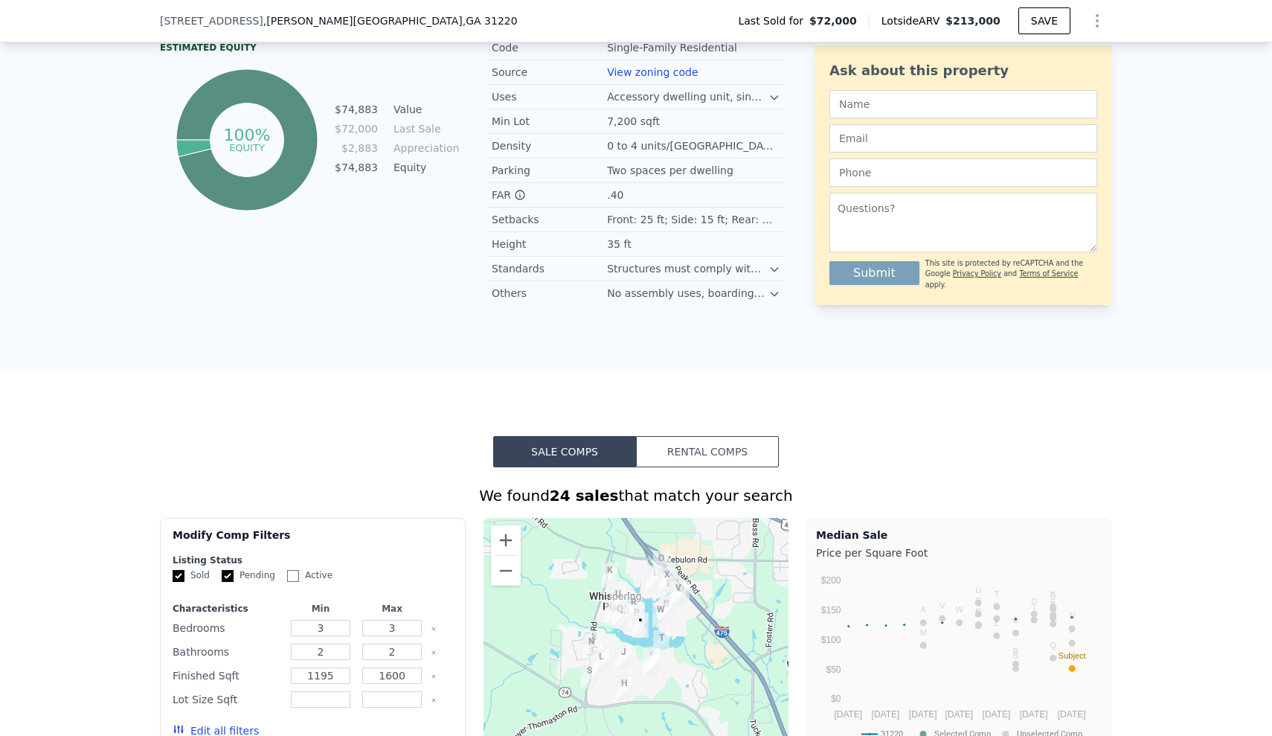
scroll to position [770, 0]
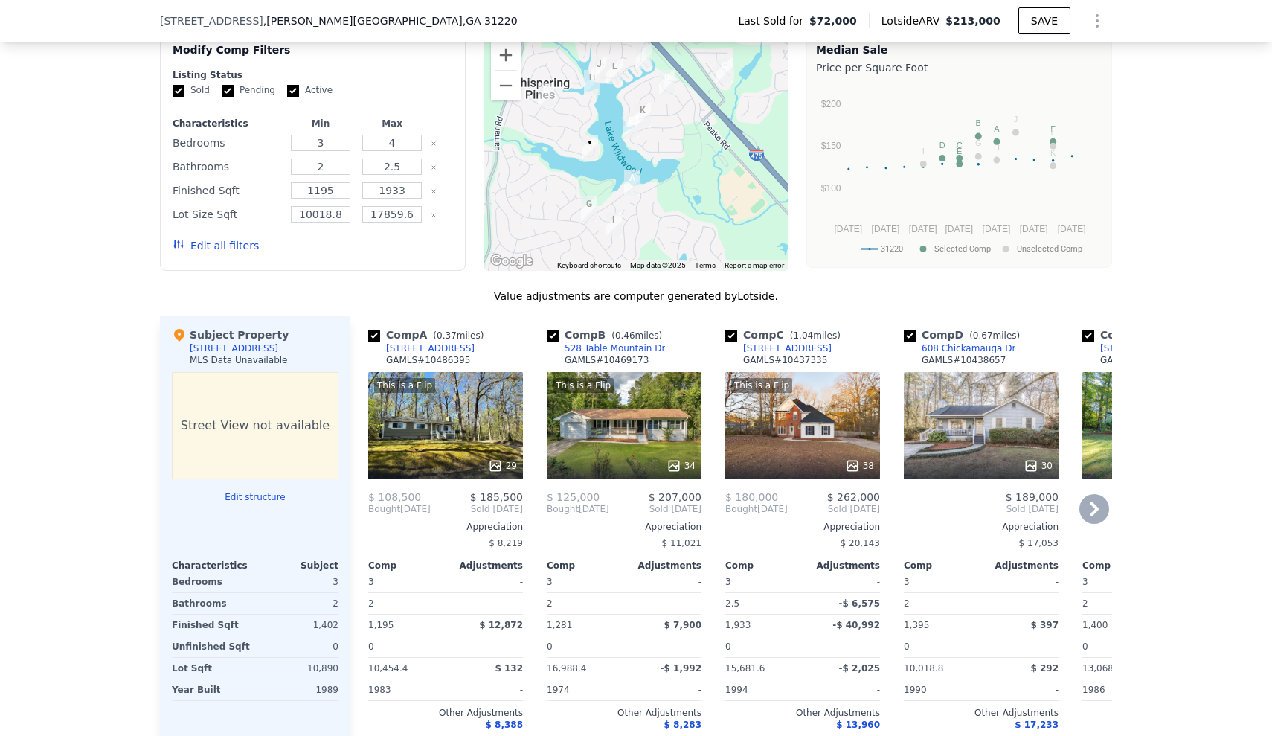
scroll to position [1265, 0]
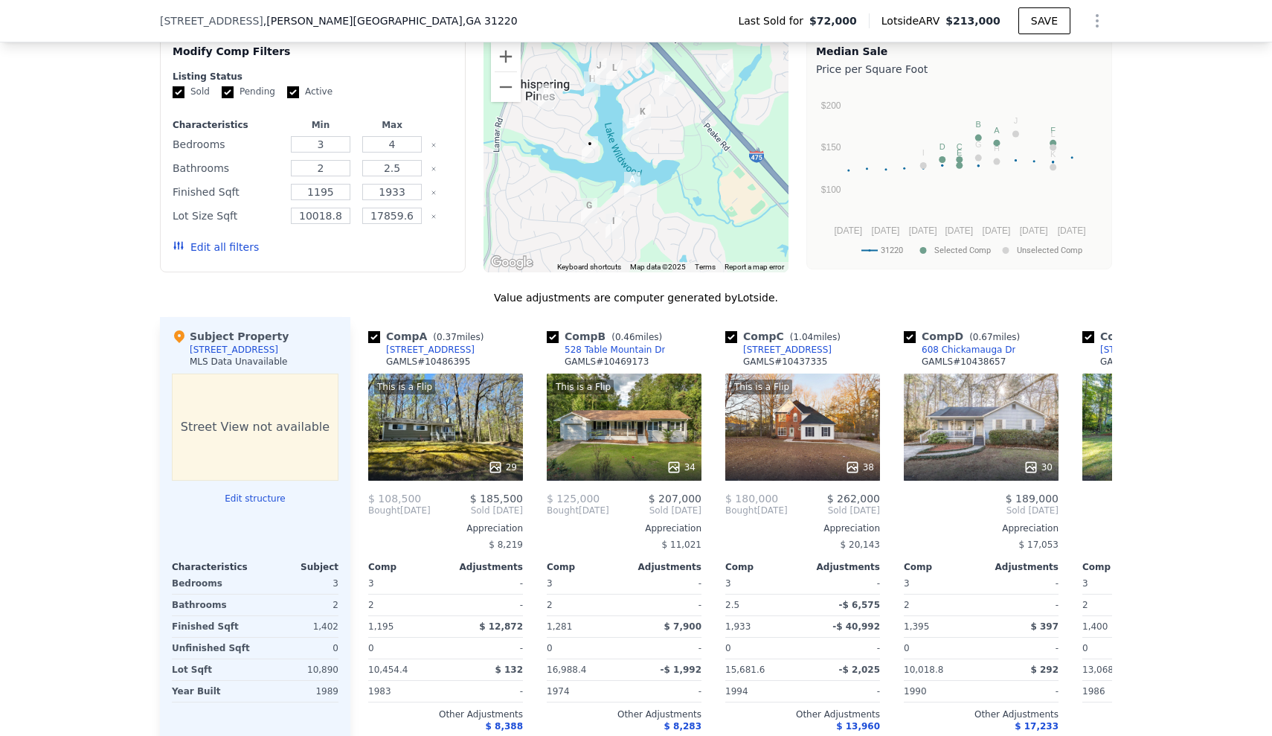
click at [291, 87] on input "Active" at bounding box center [293, 92] width 12 height 12
checkbox input "false"
click at [407, 242] on button "Update Search" at bounding box center [396, 247] width 112 height 21
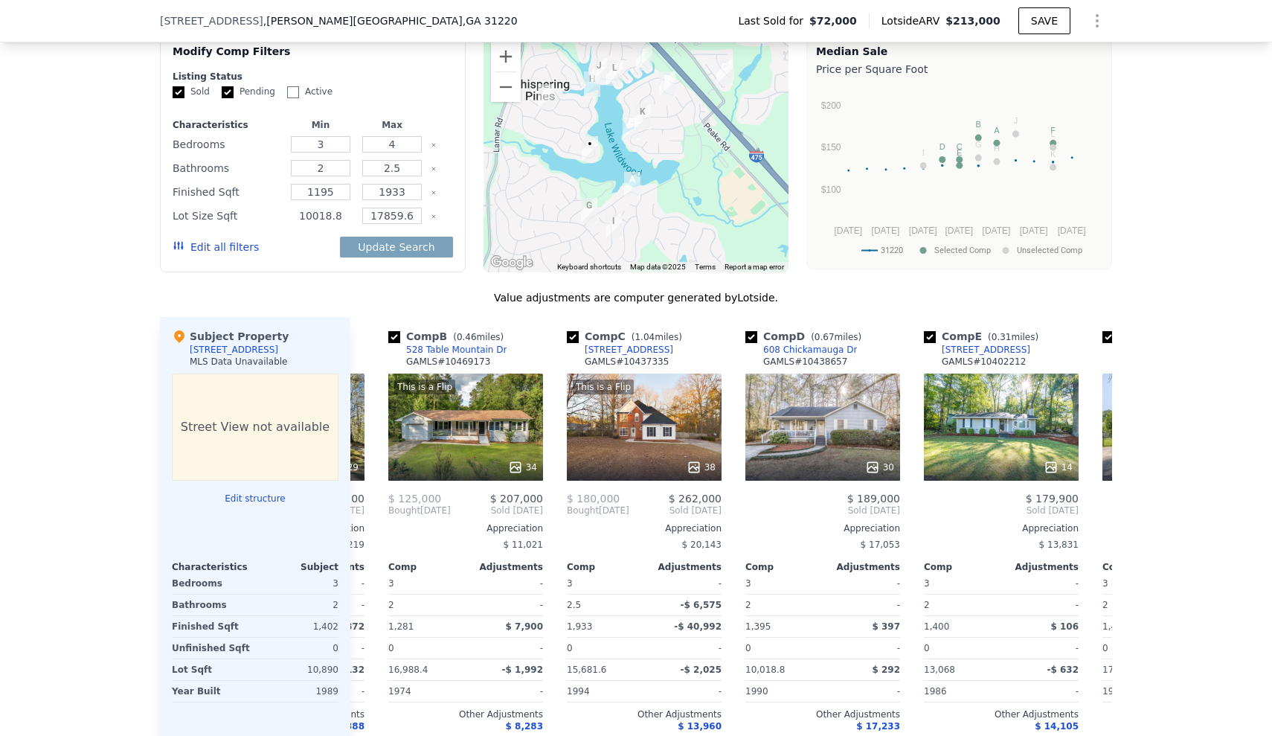
scroll to position [0, 176]
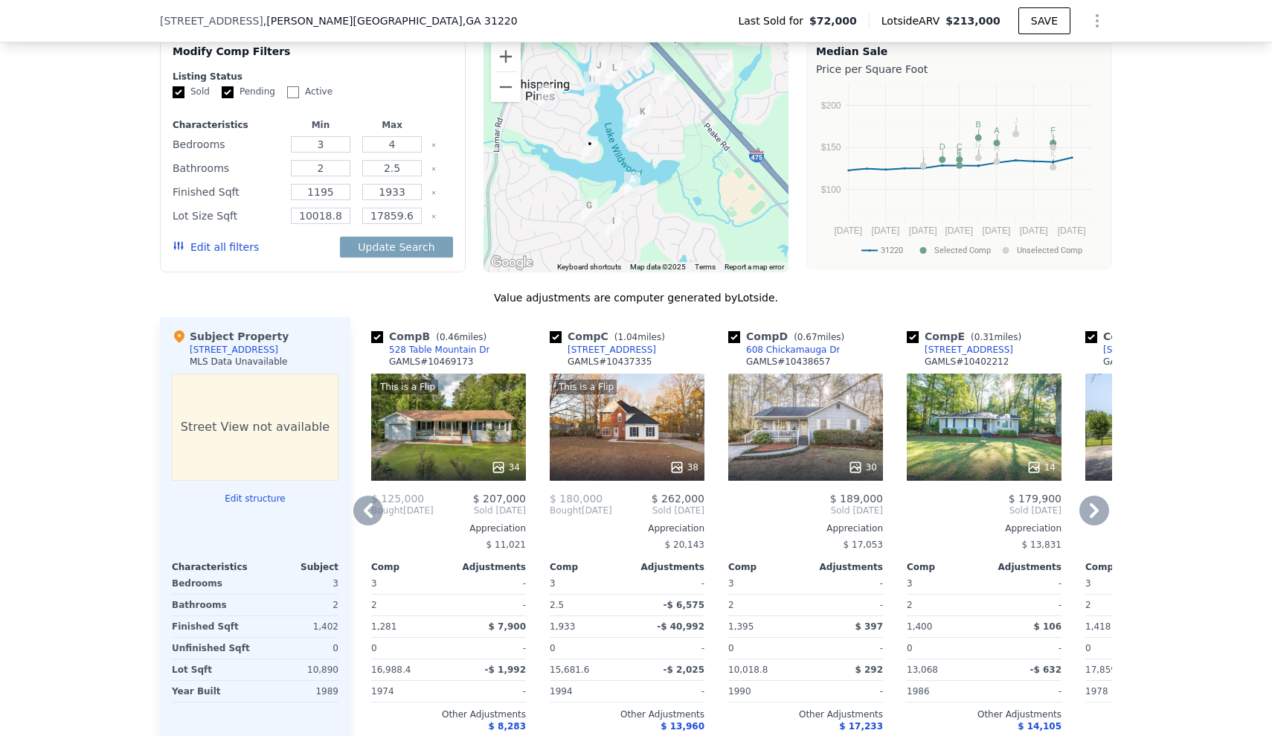
click at [559, 336] on input "checkbox" at bounding box center [556, 337] width 12 height 12
checkbox input "false"
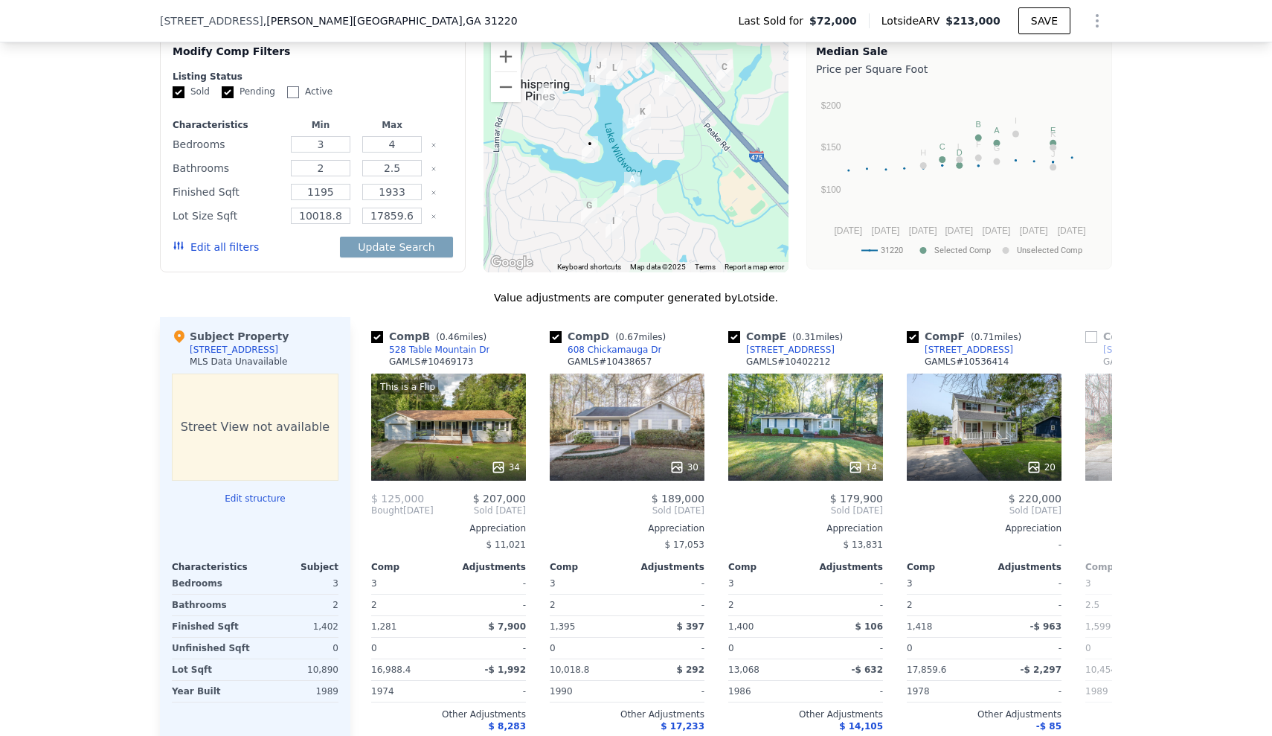
scroll to position [0, 196]
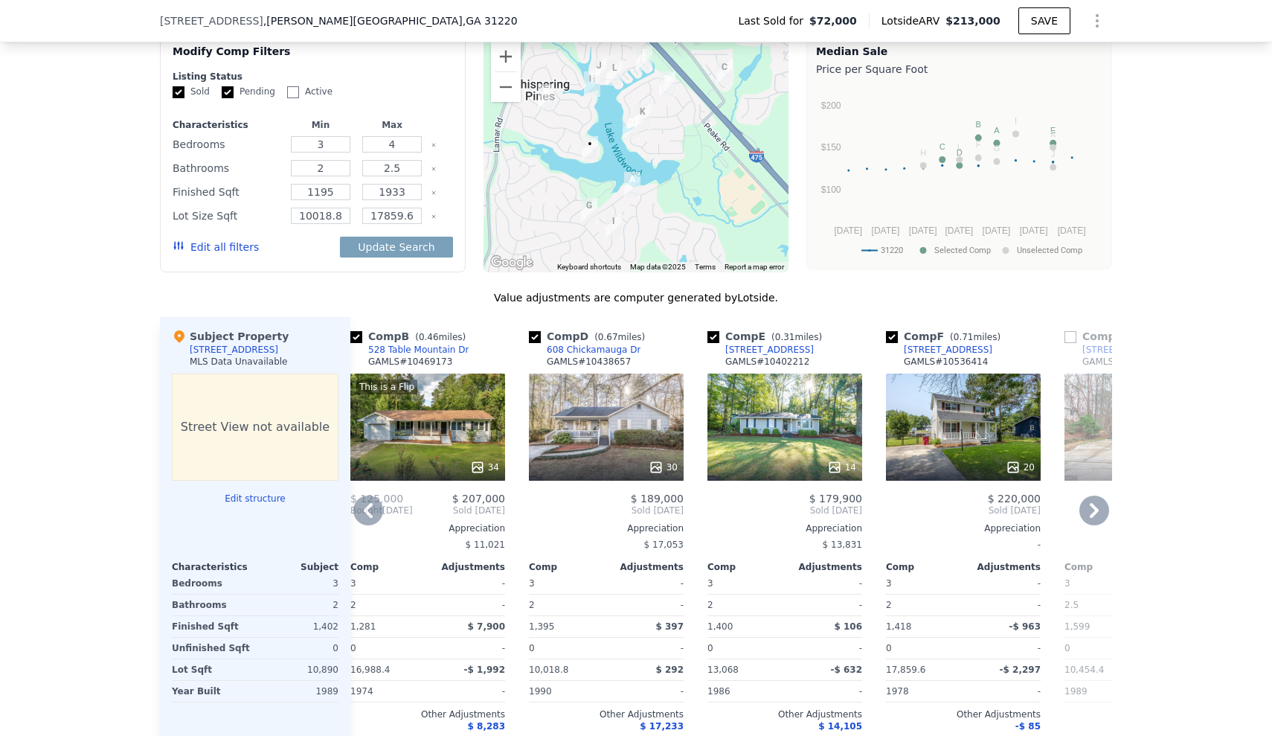
click at [536, 337] on input "checkbox" at bounding box center [535, 337] width 12 height 12
checkbox input "false"
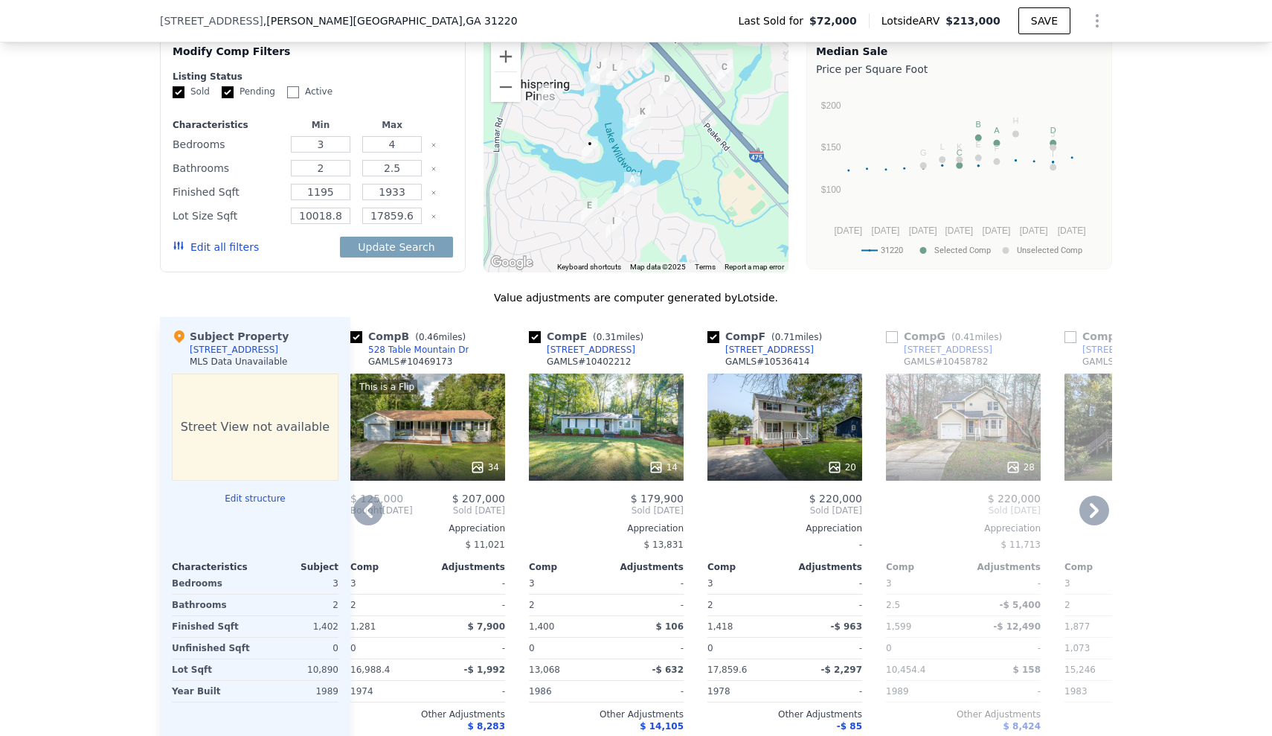
click at [718, 333] on input "checkbox" at bounding box center [713, 337] width 12 height 12
checkbox input "false"
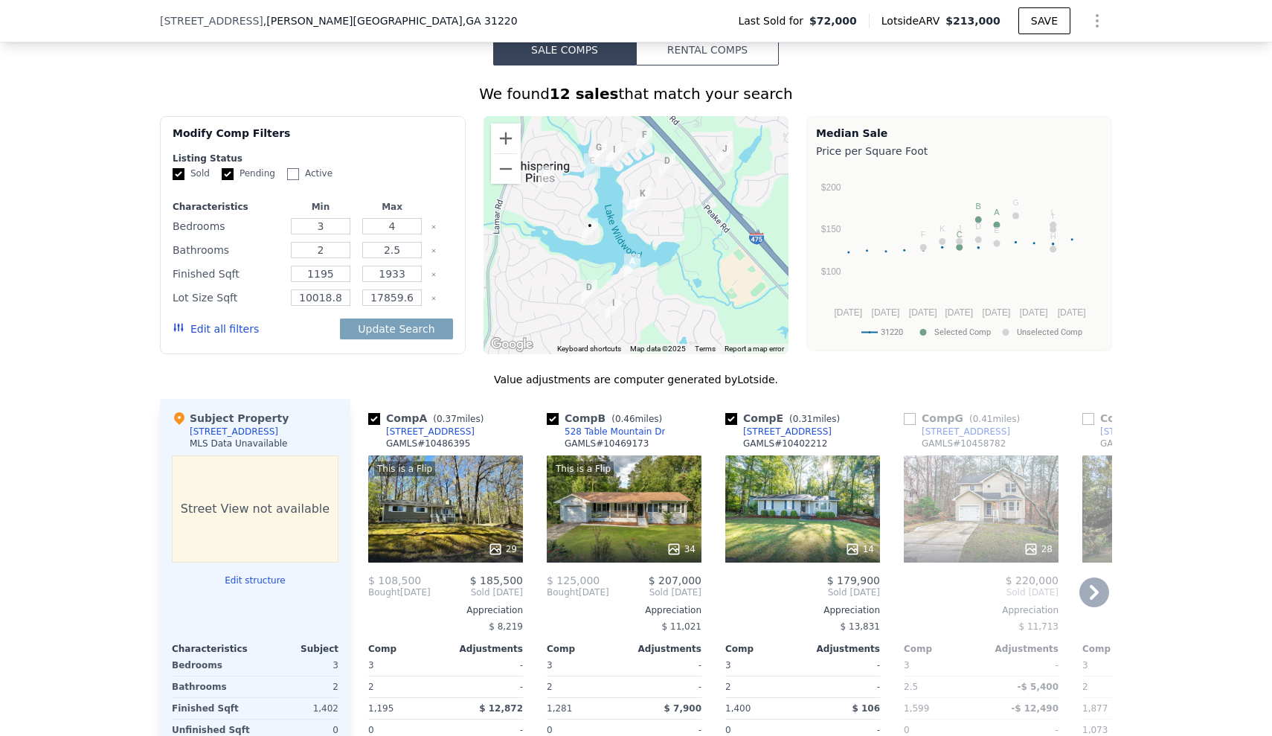
scroll to position [1164, 0]
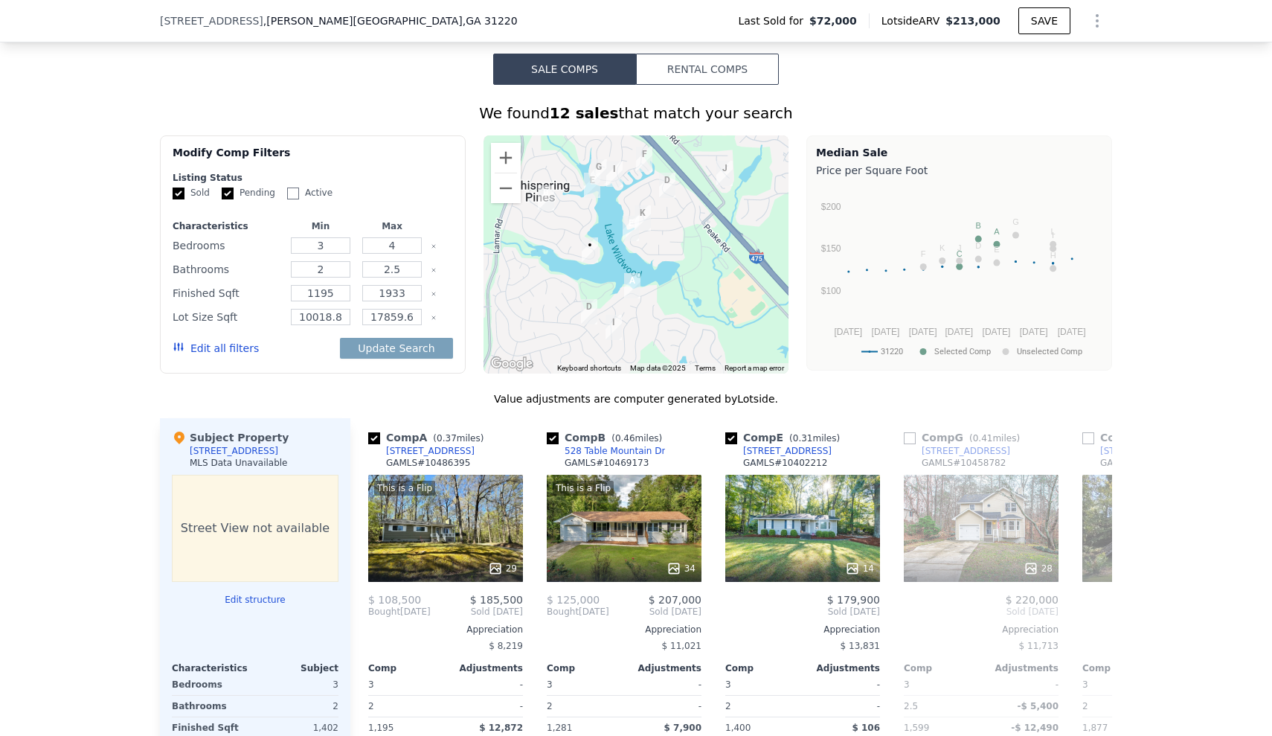
click at [225, 353] on button "Edit all filters" at bounding box center [216, 348] width 86 height 15
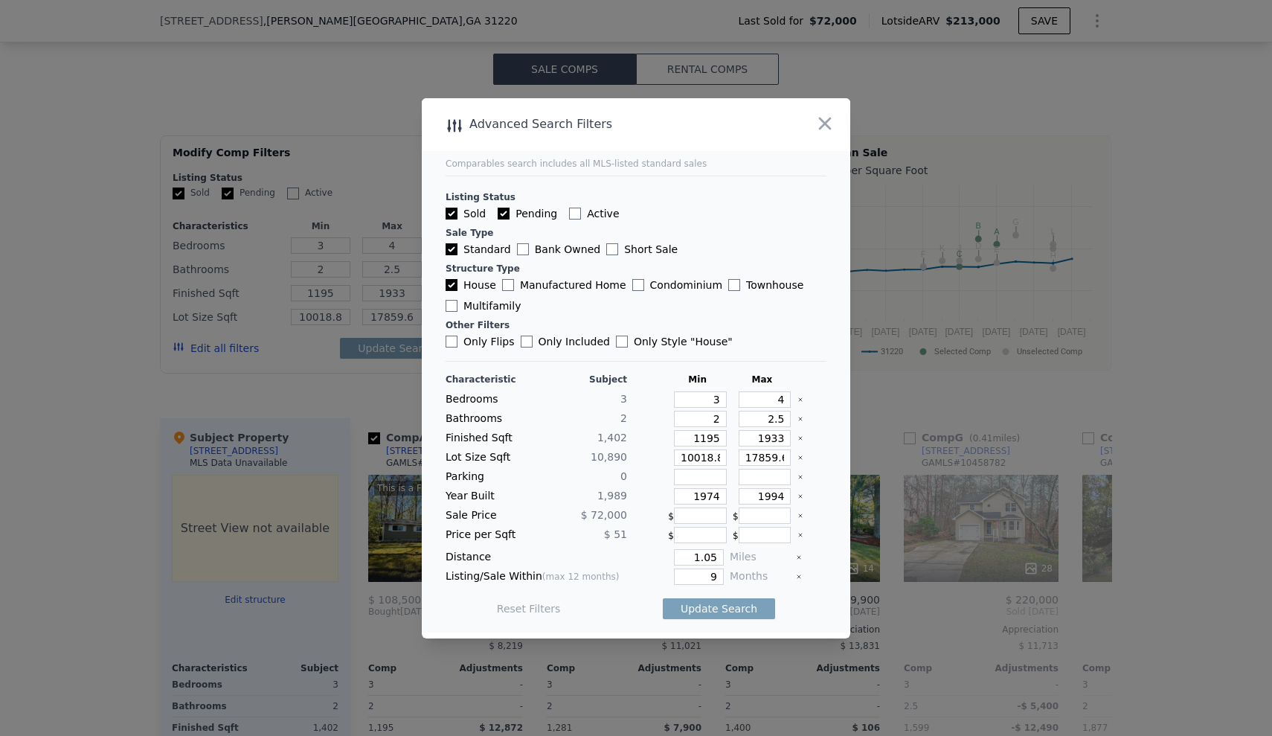
click at [460, 341] on label "Only Flips" at bounding box center [480, 341] width 69 height 15
click at [457, 341] on input "Only Flips" at bounding box center [452, 341] width 12 height 12
checkbox input "true"
click at [736, 608] on button "Update Search" at bounding box center [719, 608] width 112 height 21
click at [801, 455] on icon "Clear" at bounding box center [800, 457] width 6 height 6
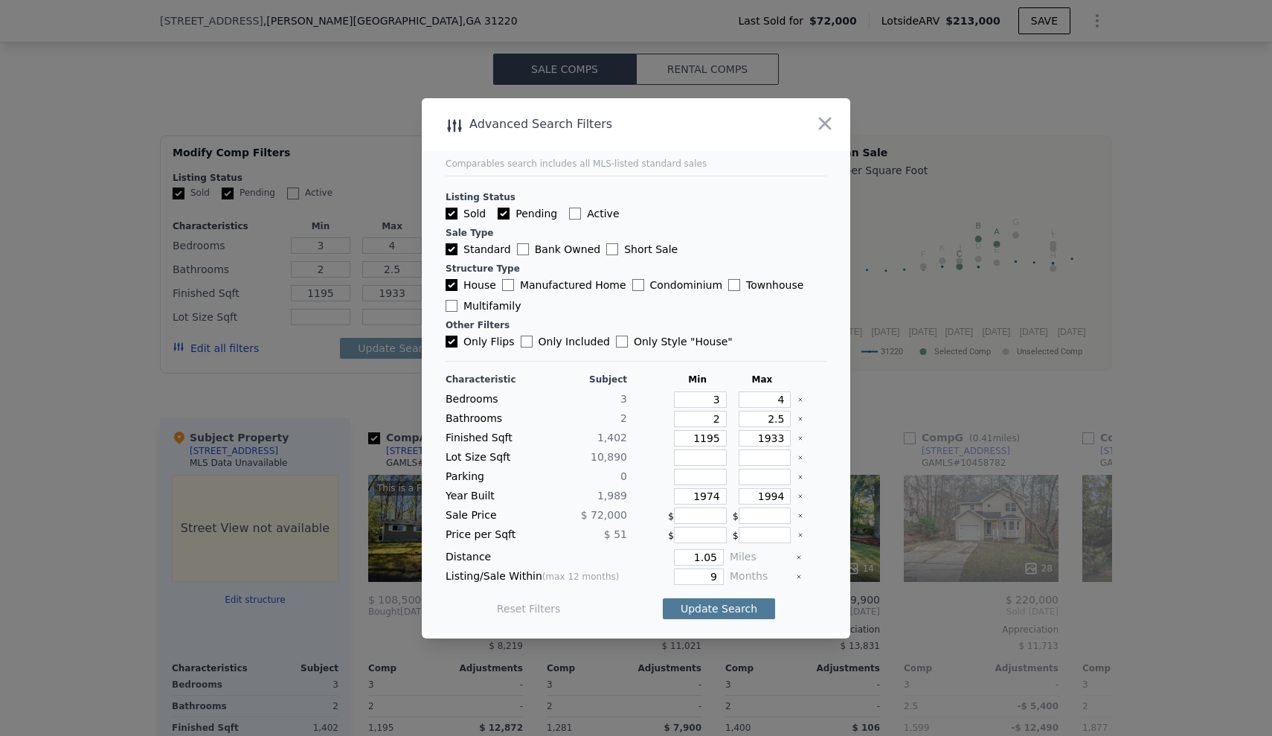
click at [721, 608] on button "Update Search" at bounding box center [719, 608] width 112 height 21
checkbox input "false"
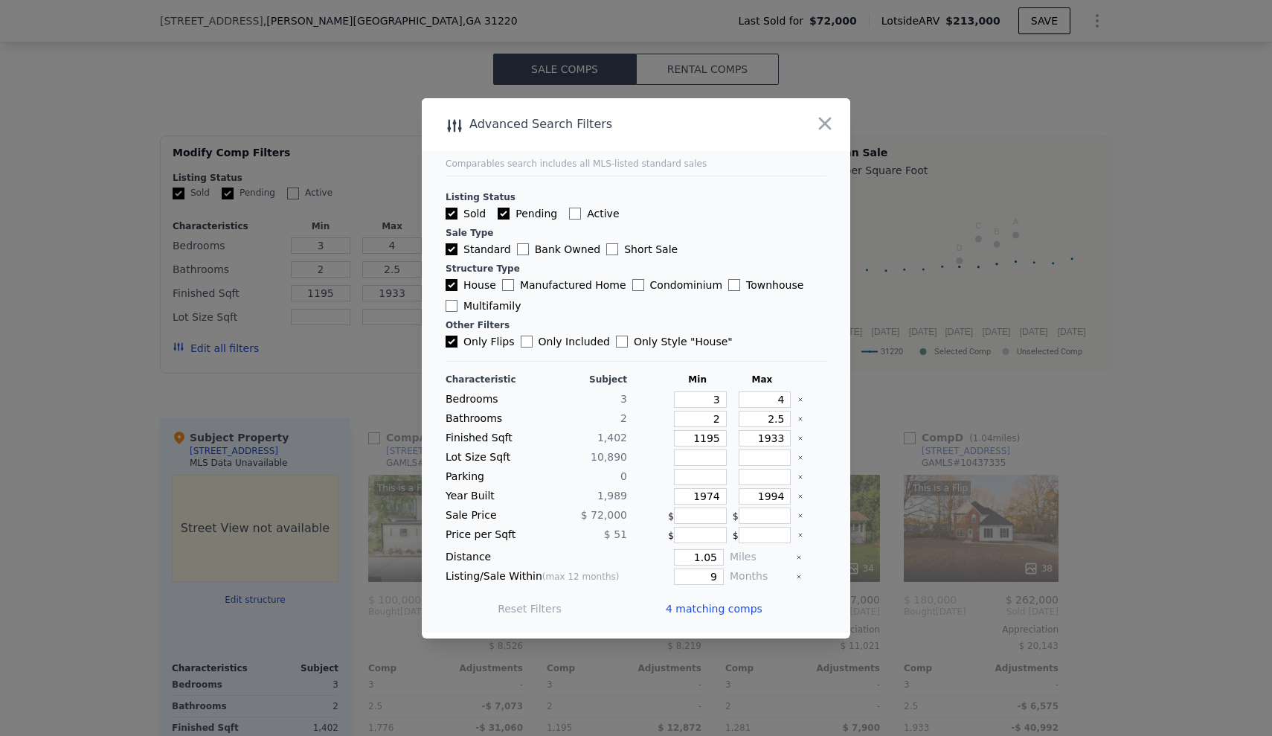
click at [721, 608] on span "4 matching comps" at bounding box center [714, 608] width 97 height 15
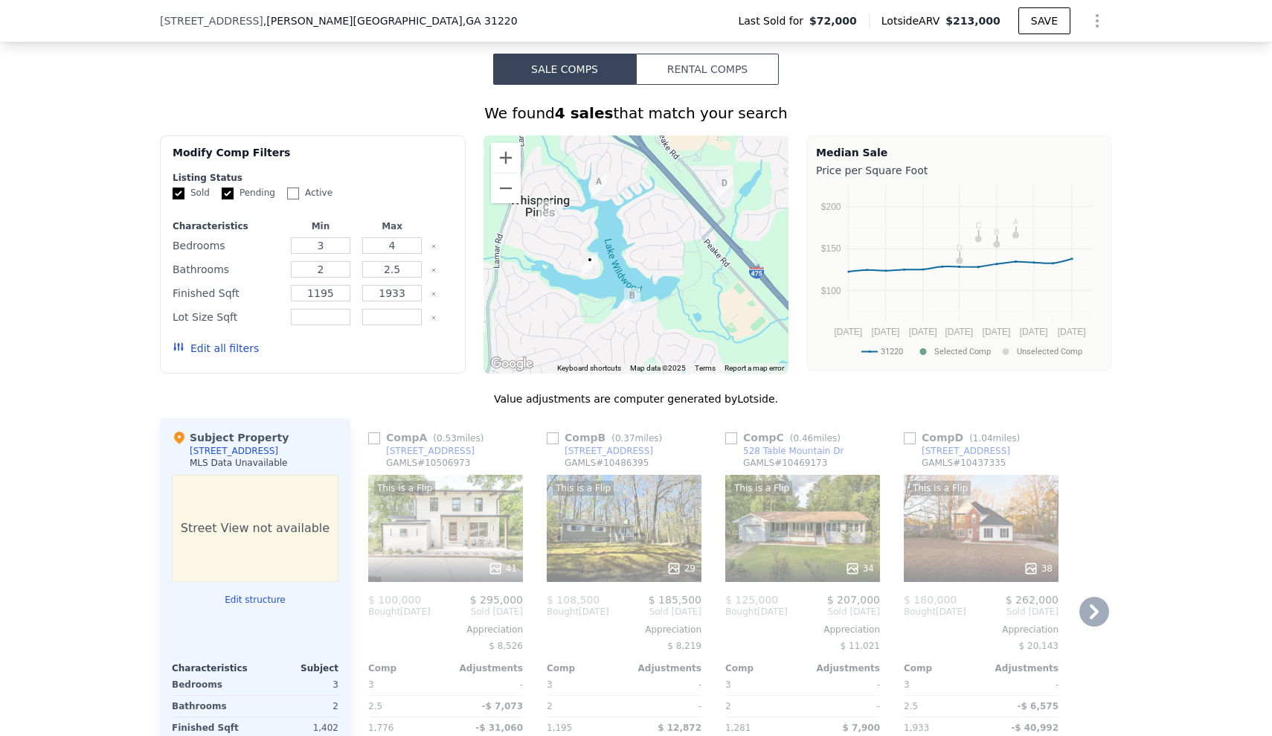
click at [1110, 510] on div "Comp A ( 0.53 miles) [STREET_ADDRESS] This is a Flip 41 $ 100,000 $ 295,000 Bou…" at bounding box center [731, 646] width 762 height 457
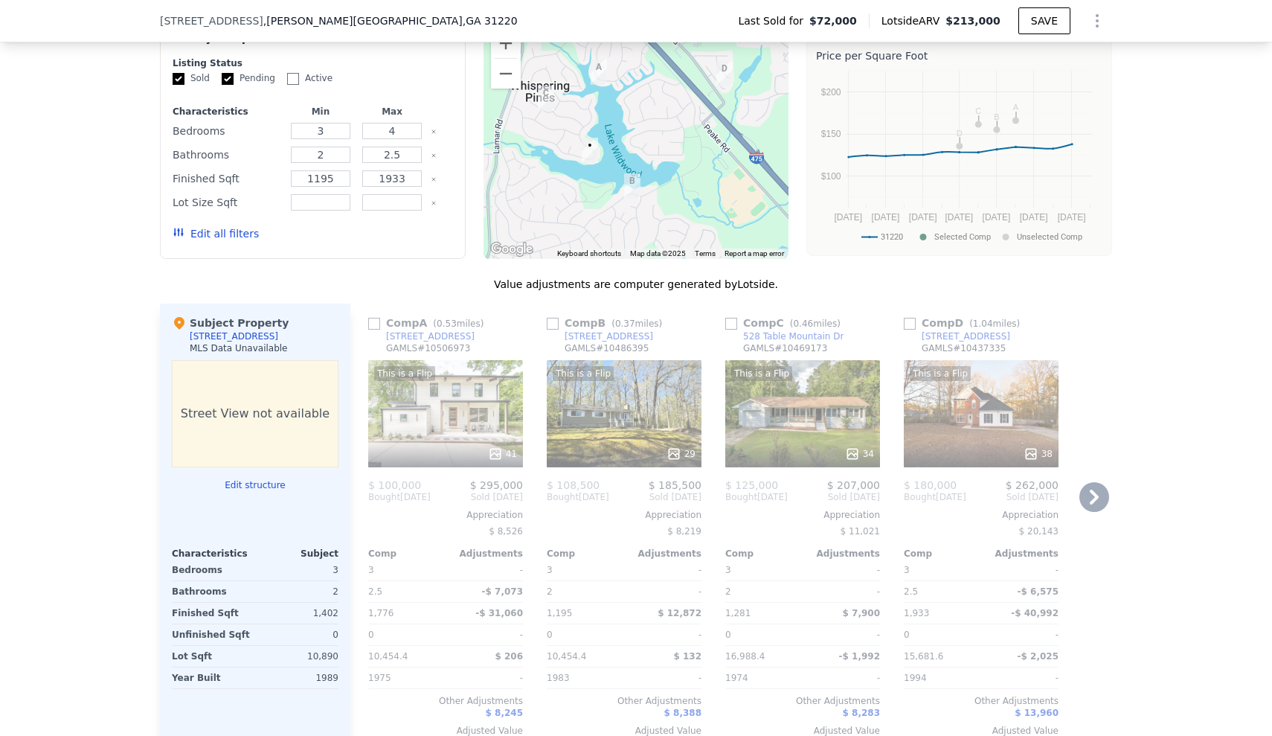
scroll to position [1281, 0]
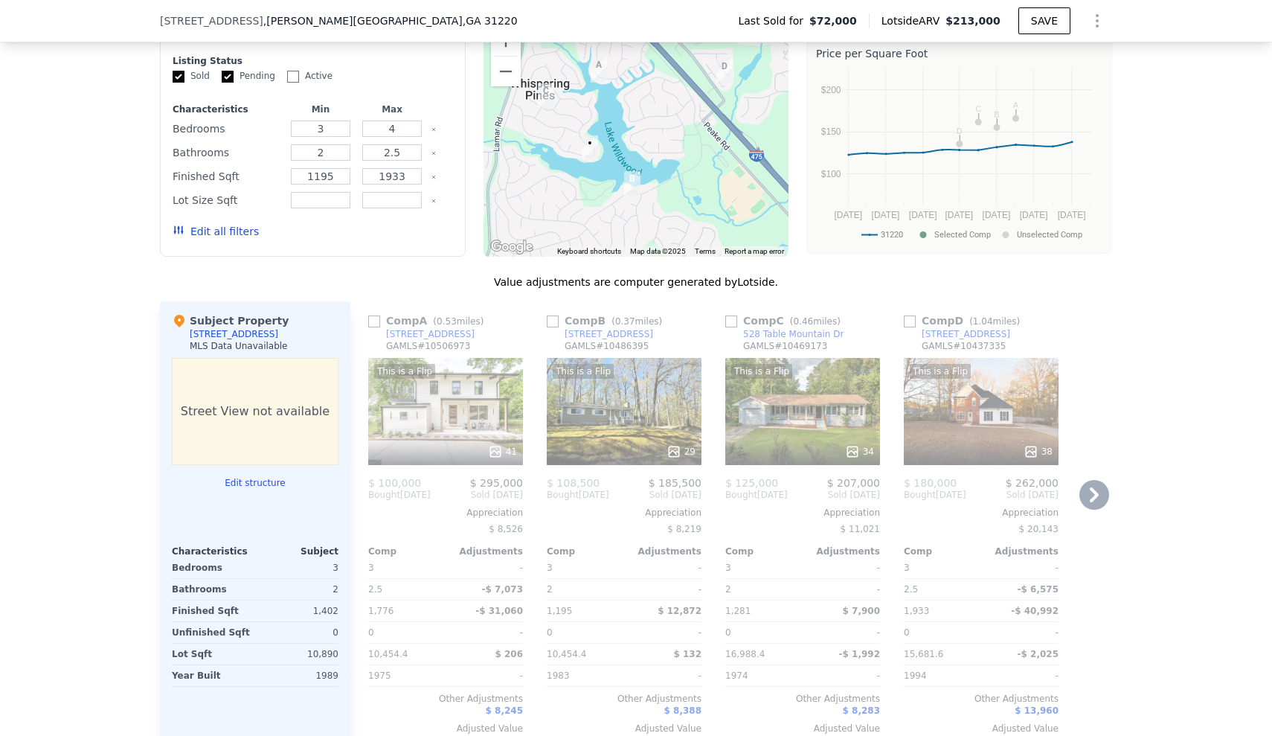
click at [555, 321] on input "checkbox" at bounding box center [553, 321] width 12 height 12
checkbox input "true"
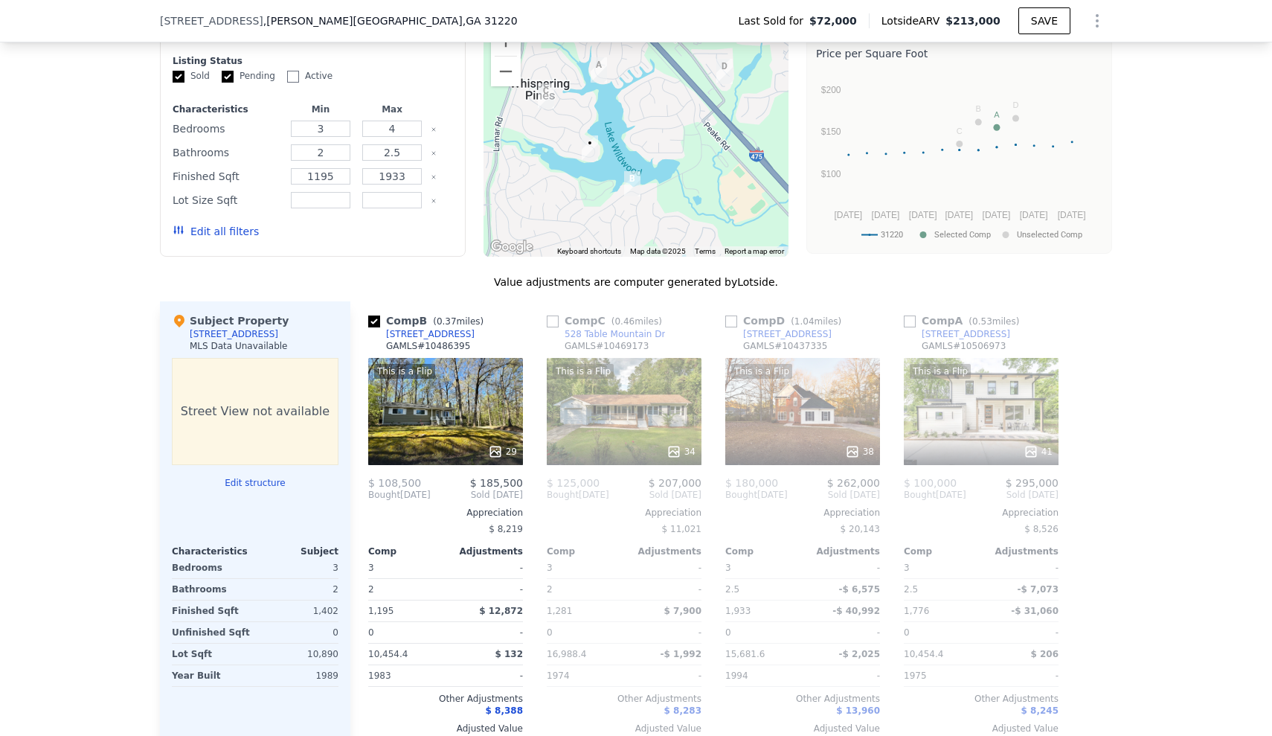
click at [555, 321] on input "checkbox" at bounding box center [553, 321] width 12 height 12
checkbox input "true"
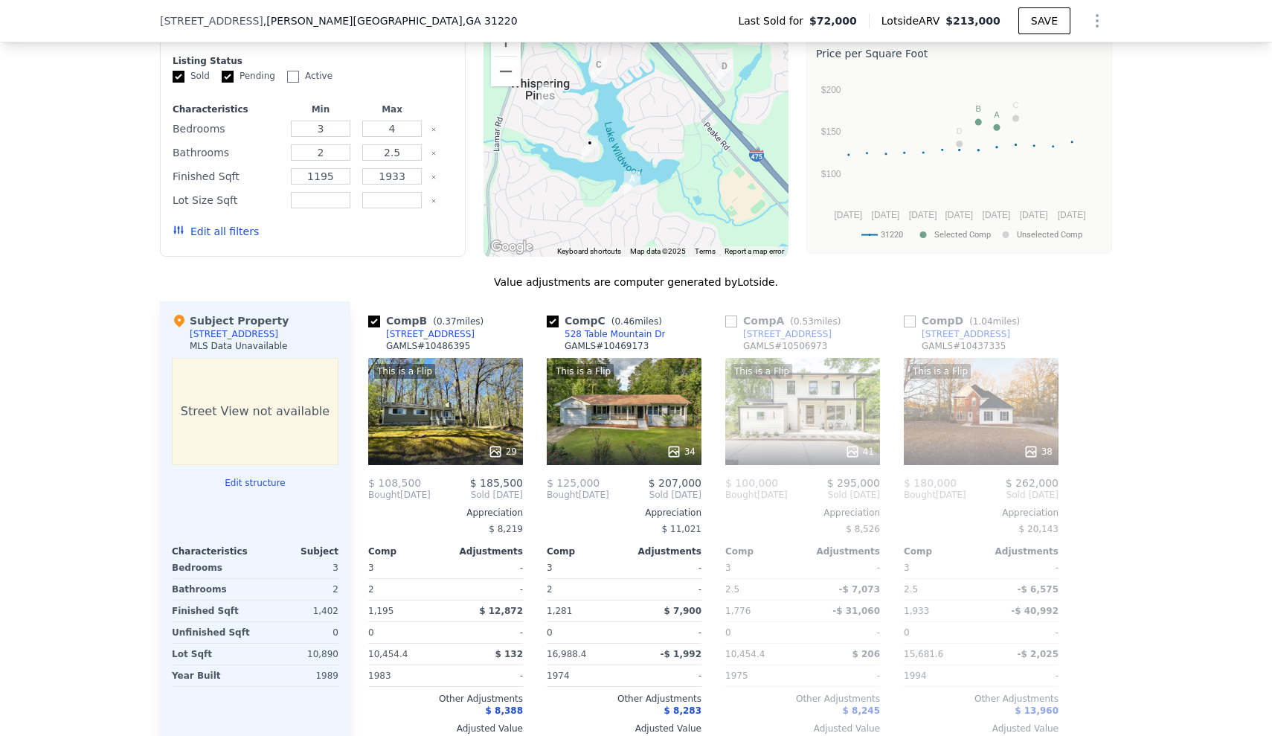
click at [733, 319] on input "checkbox" at bounding box center [731, 321] width 12 height 12
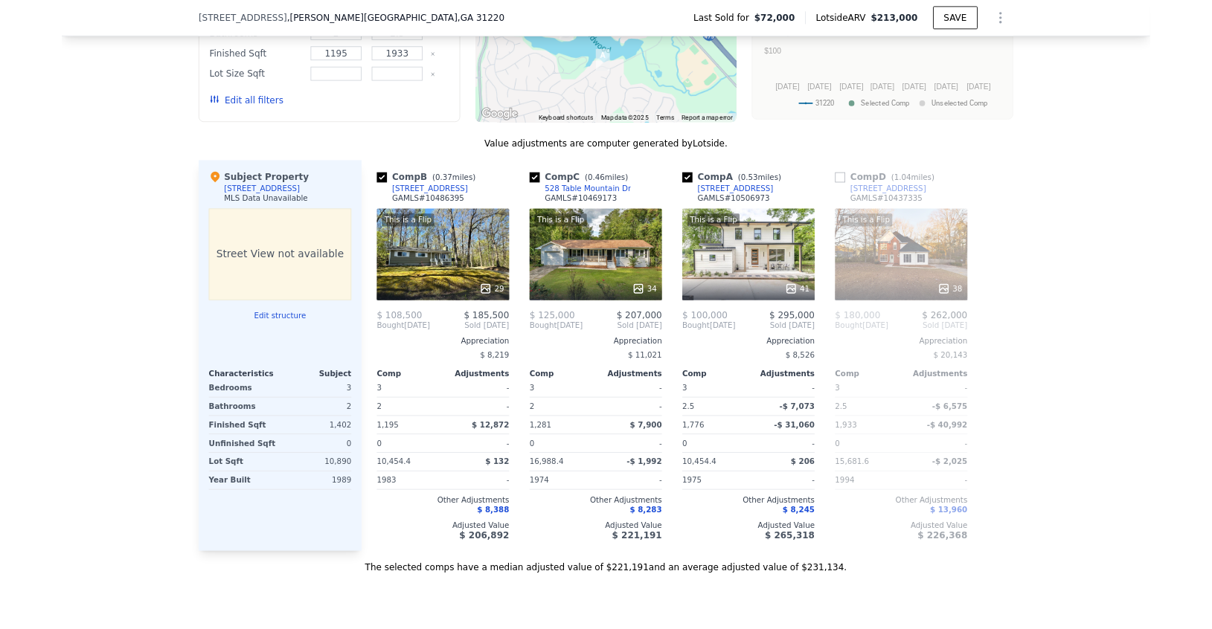
scroll to position [1396, 0]
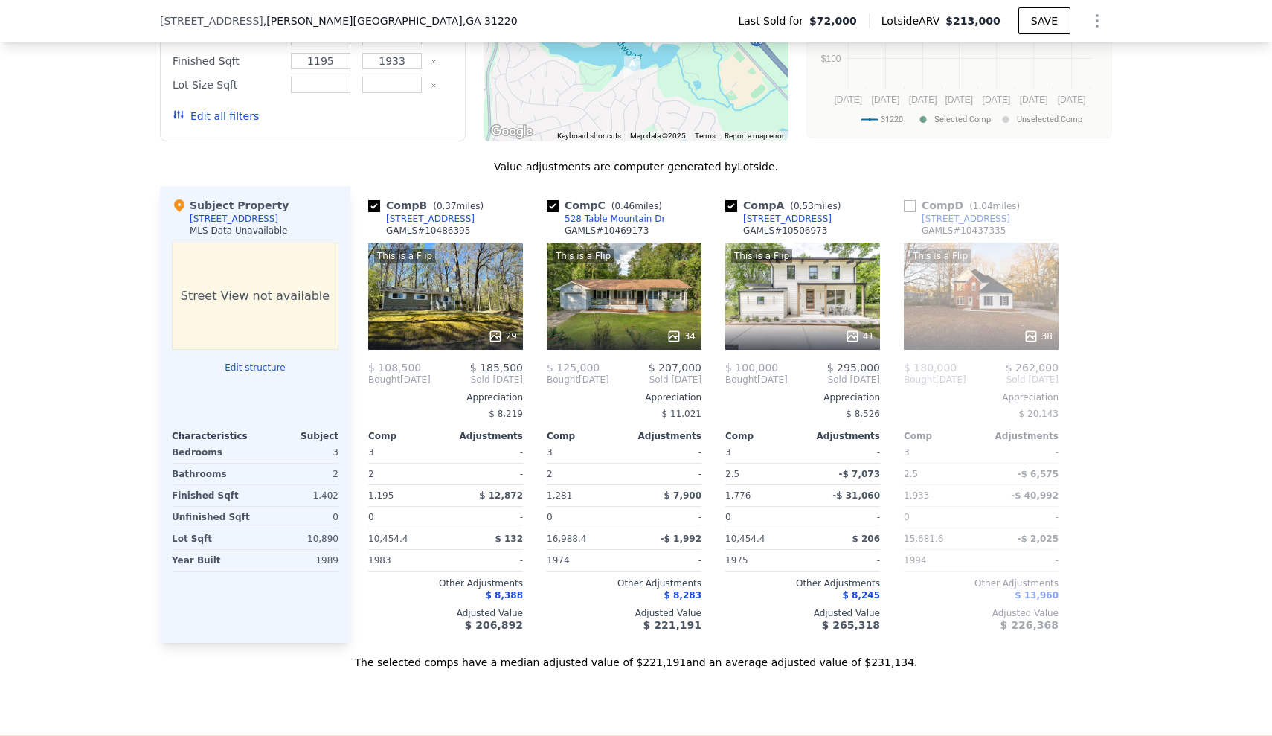
click at [730, 208] on input "checkbox" at bounding box center [731, 206] width 12 height 12
checkbox input "false"
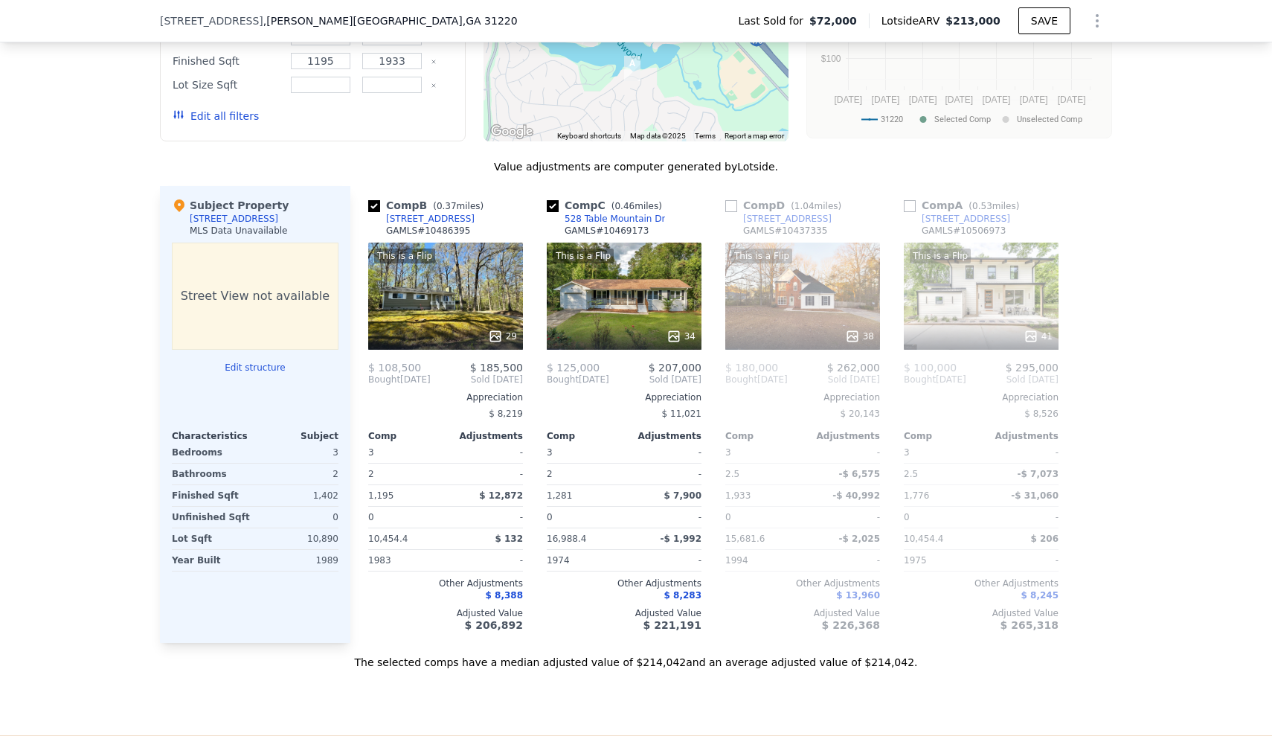
click at [910, 207] on input "checkbox" at bounding box center [910, 206] width 12 height 12
checkbox input "true"
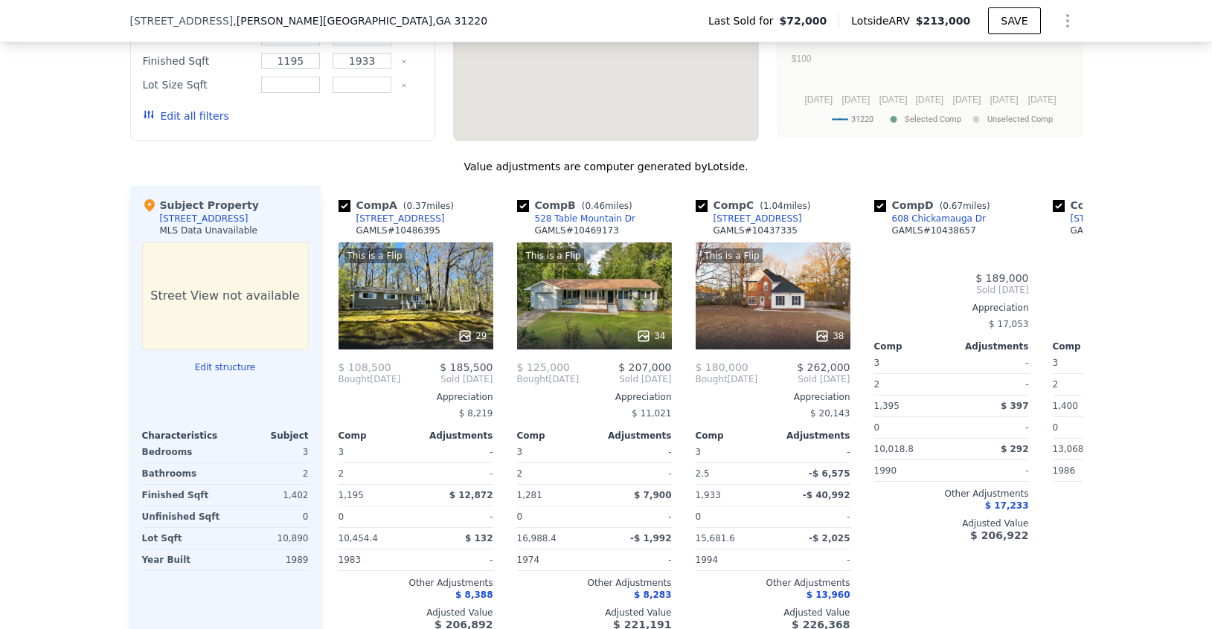
checkbox input "true"
type input "10018.8"
type input "17859.6"
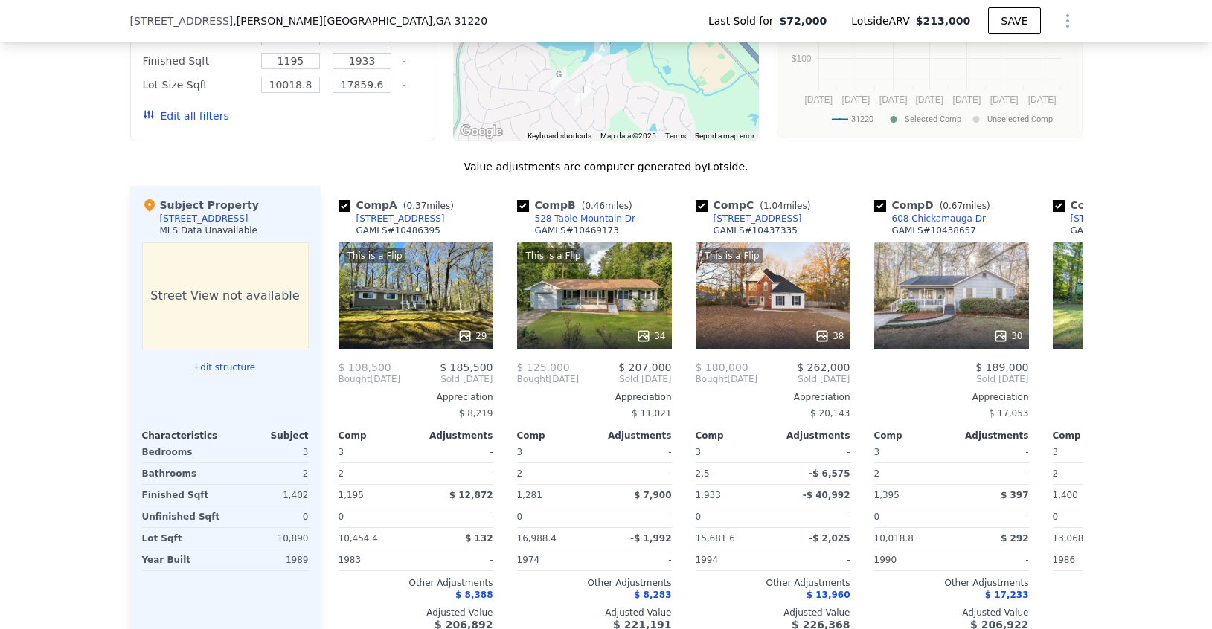
click at [701, 206] on input "checkbox" at bounding box center [701, 206] width 12 height 12
checkbox input "false"
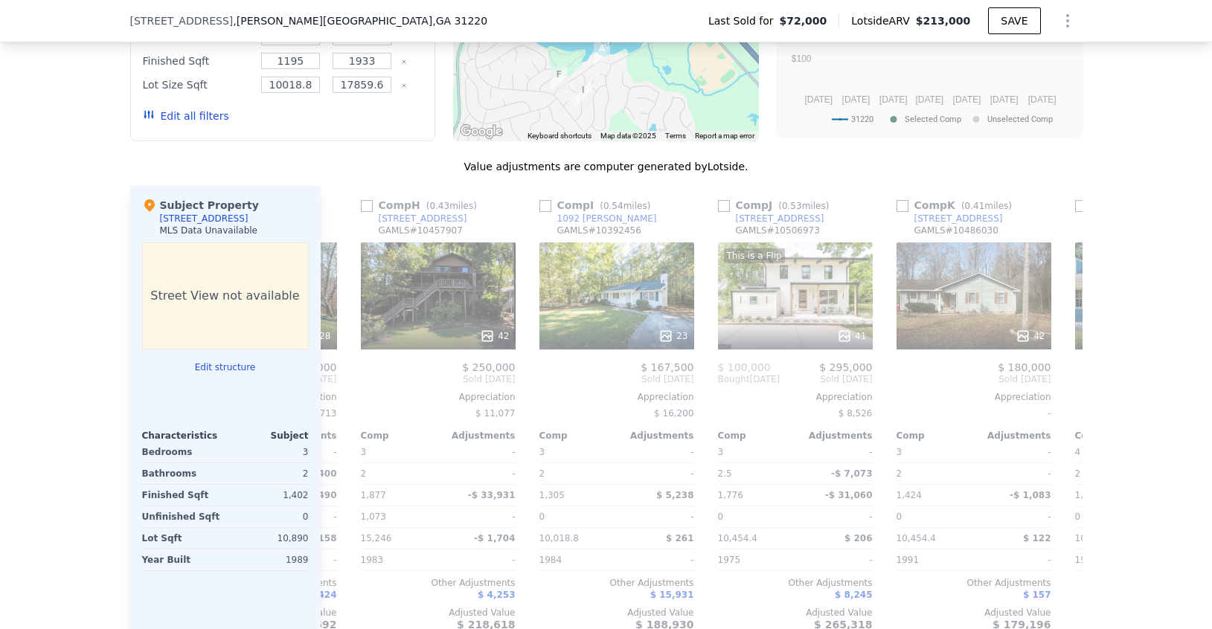
scroll to position [0, 1054]
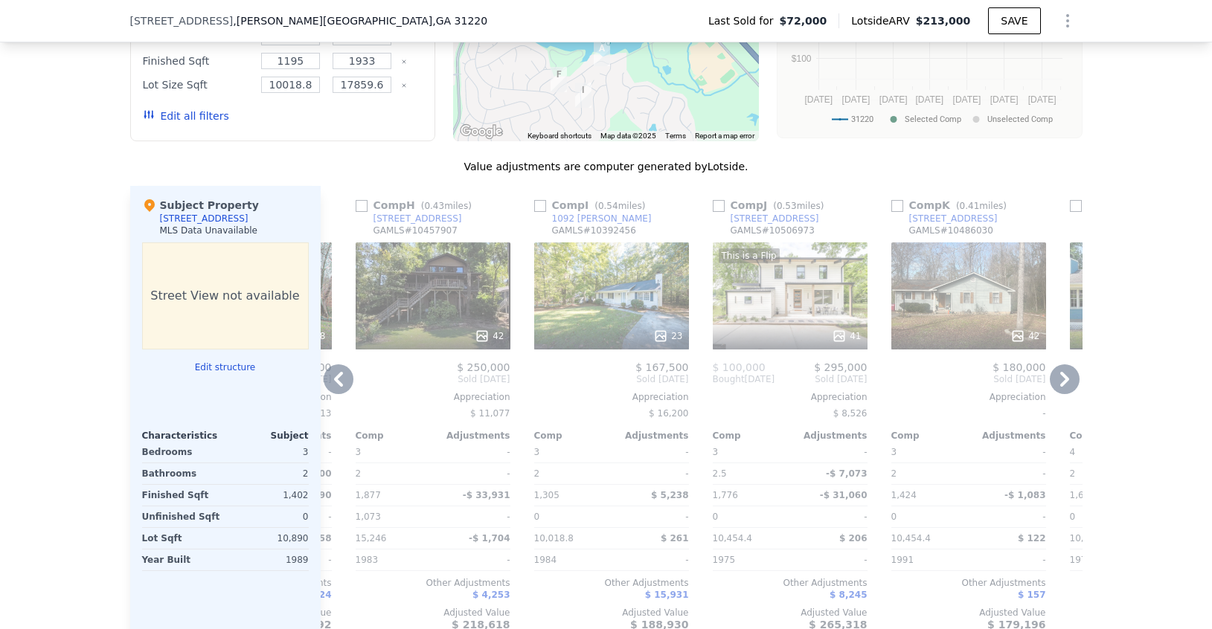
click at [724, 207] on input "checkbox" at bounding box center [719, 206] width 12 height 12
checkbox input "true"
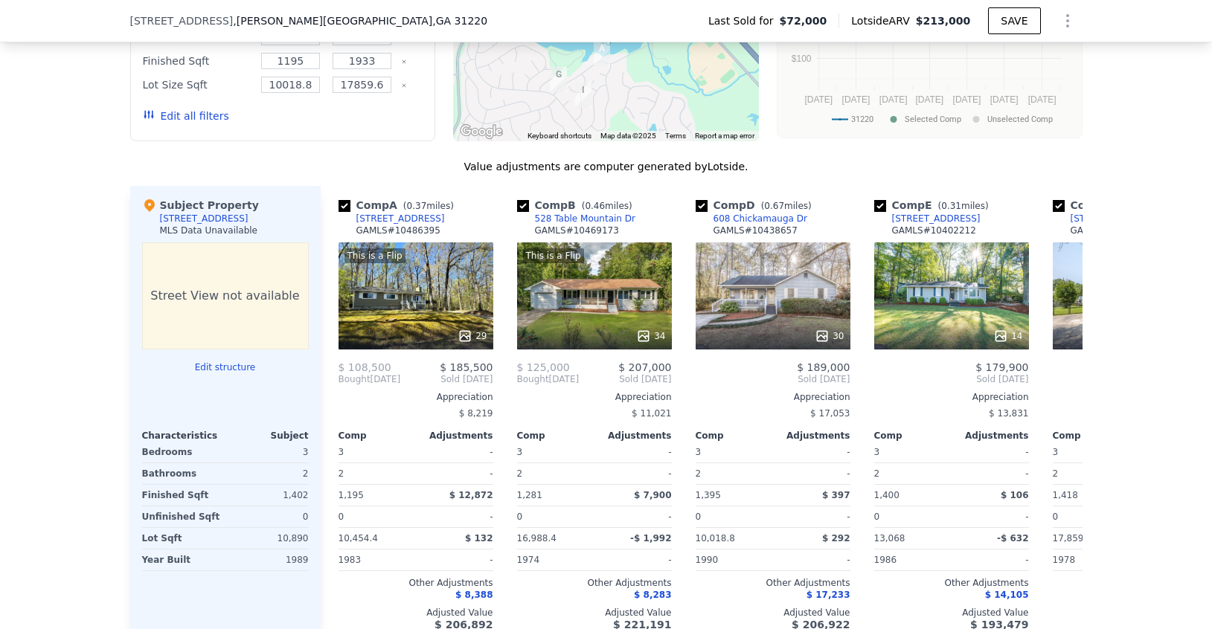
scroll to position [0, 0]
click at [701, 206] on input "checkbox" at bounding box center [701, 206] width 12 height 12
checkbox input "false"
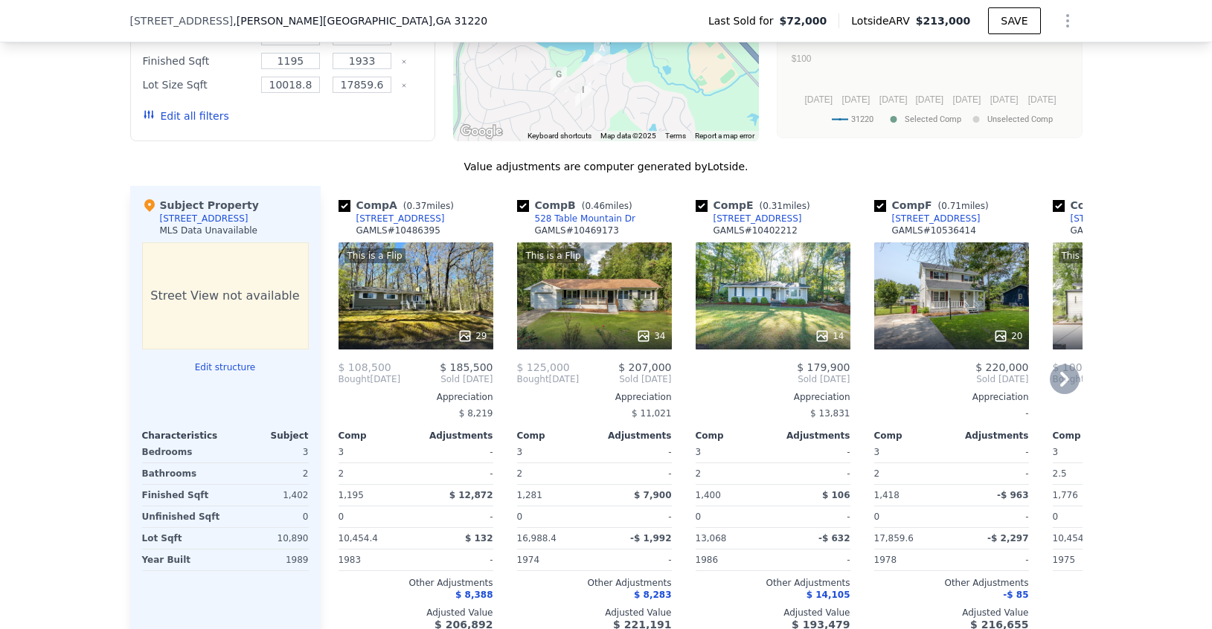
click at [700, 207] on input "checkbox" at bounding box center [701, 206] width 12 height 12
checkbox input "false"
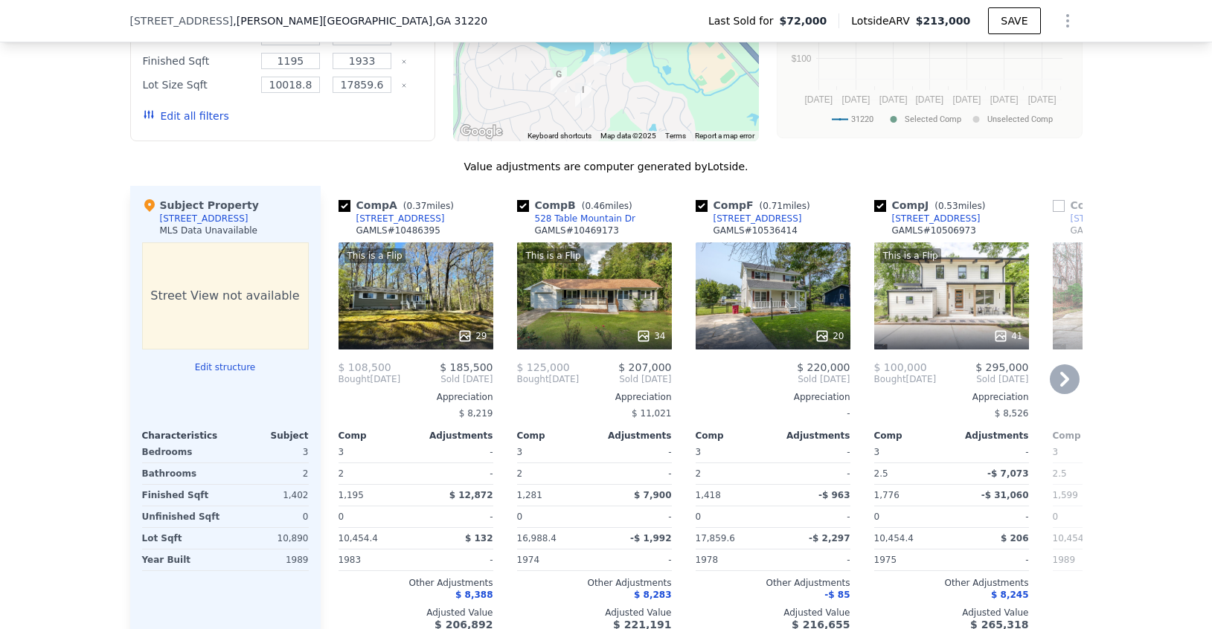
click at [700, 207] on input "checkbox" at bounding box center [701, 206] width 12 height 12
checkbox input "false"
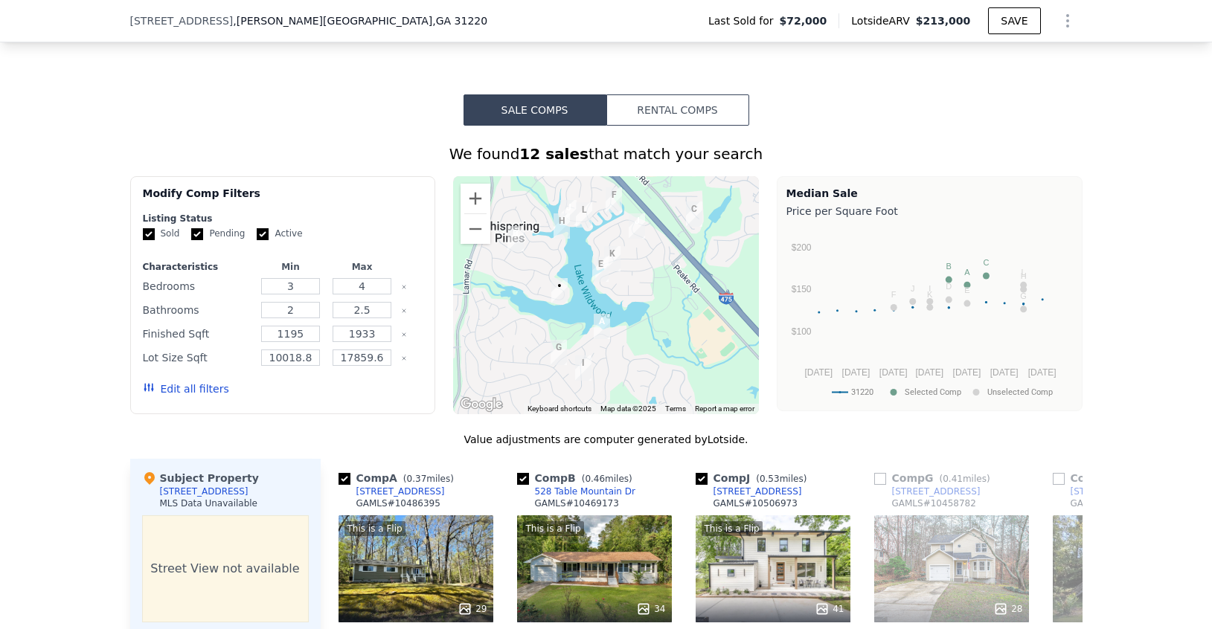
scroll to position [1122, 0]
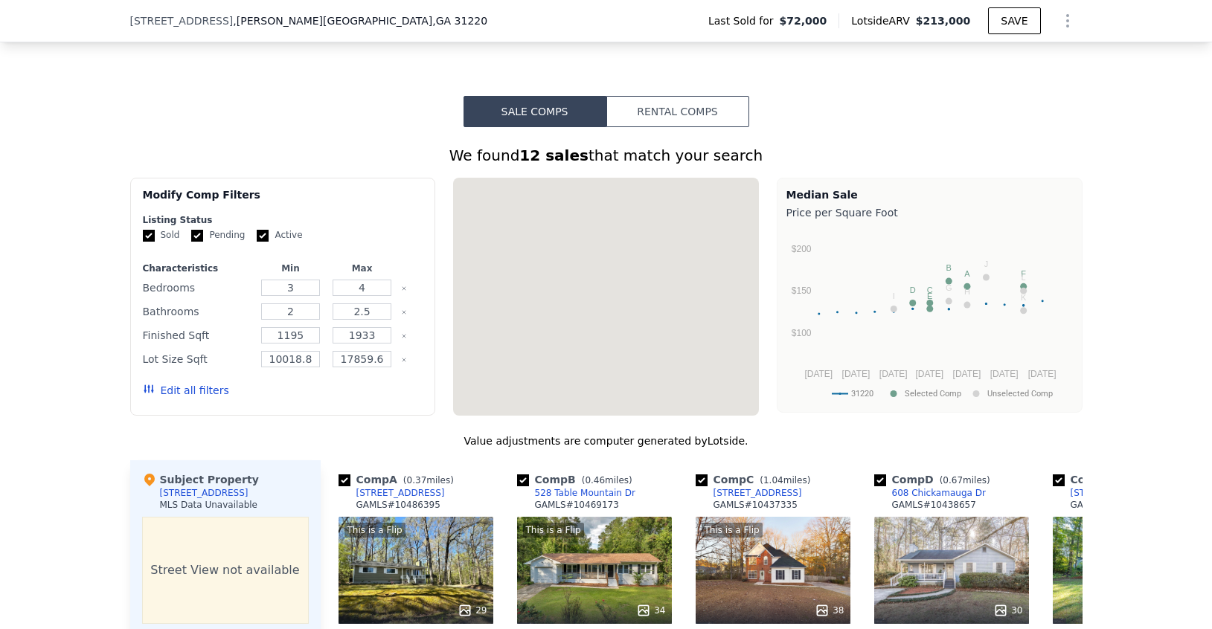
checkbox input "true"
